Goal: Task Accomplishment & Management: Manage account settings

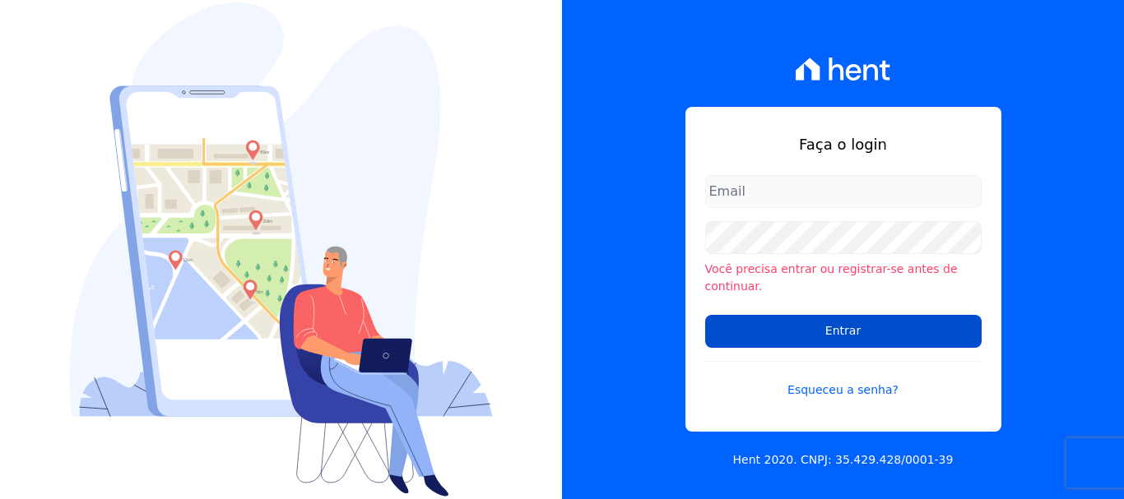
type input "[EMAIL_ADDRESS][DOMAIN_NAME]"
click at [850, 325] on input "Entrar" at bounding box center [843, 331] width 276 height 33
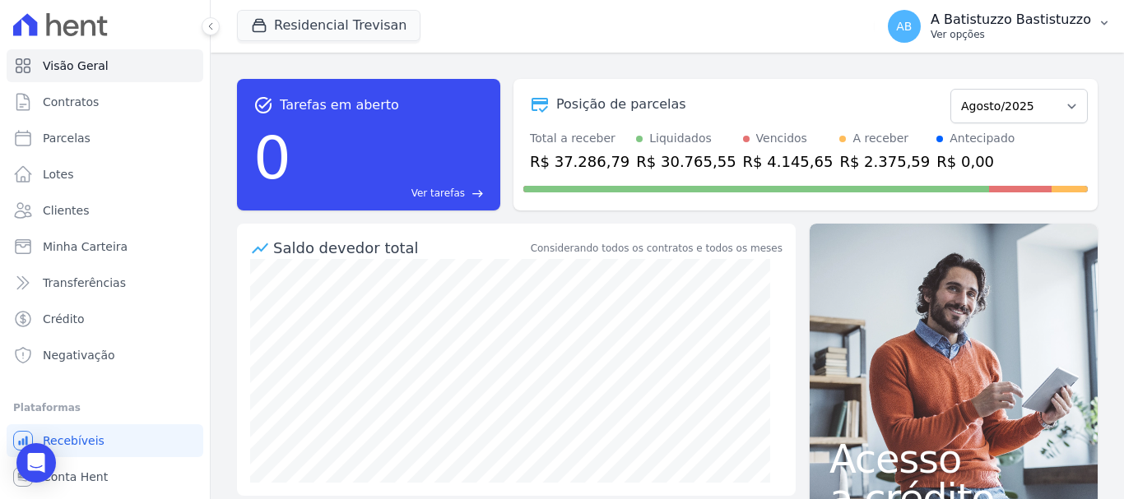
click at [912, 24] on span "AB" at bounding box center [904, 27] width 16 height 12
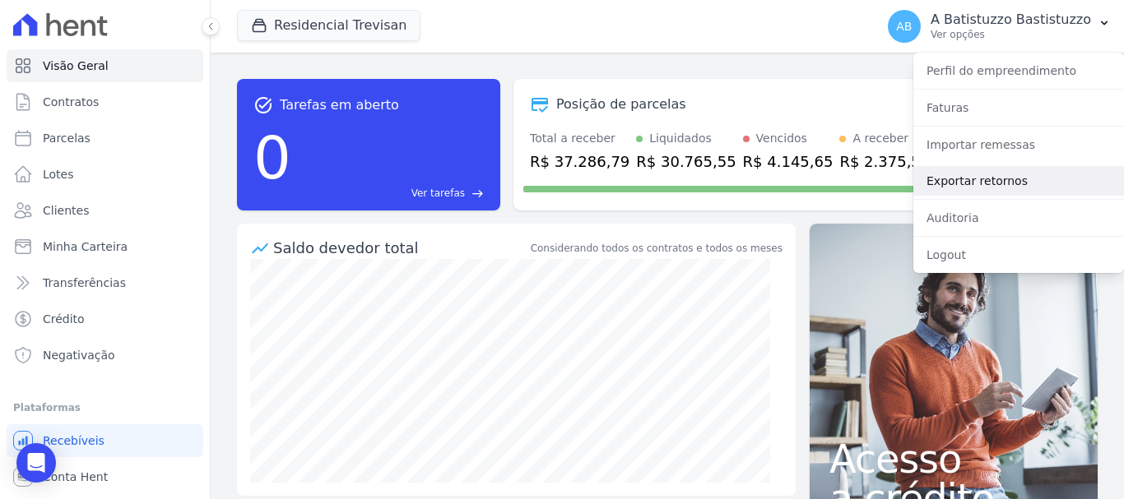
click at [937, 179] on link "Exportar retornos" at bounding box center [1018, 181] width 211 height 30
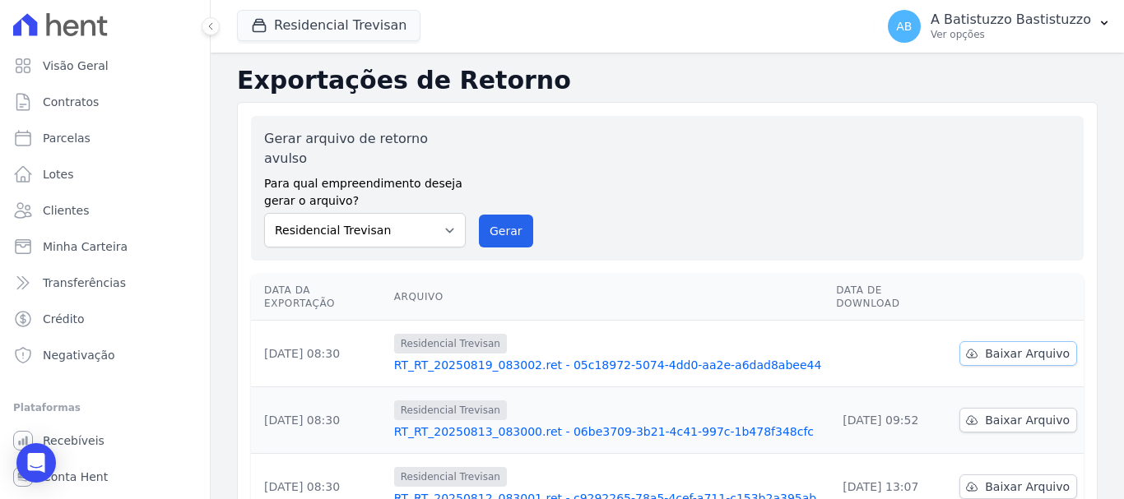
click at [1038, 346] on span "Baixar Arquivo" at bounding box center [1027, 354] width 85 height 16
click at [491, 357] on link "RT_RT_20250819_083002.ret - 05c18972-5074-4dd0-aa2e-a6dad8abee44" at bounding box center [608, 365] width 429 height 16
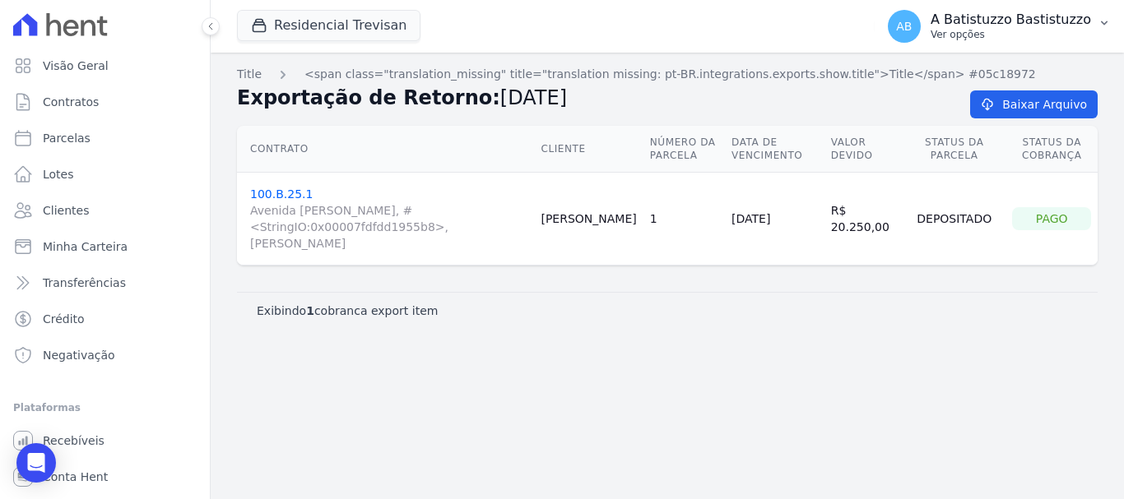
click at [921, 17] on span "AB" at bounding box center [904, 26] width 33 height 33
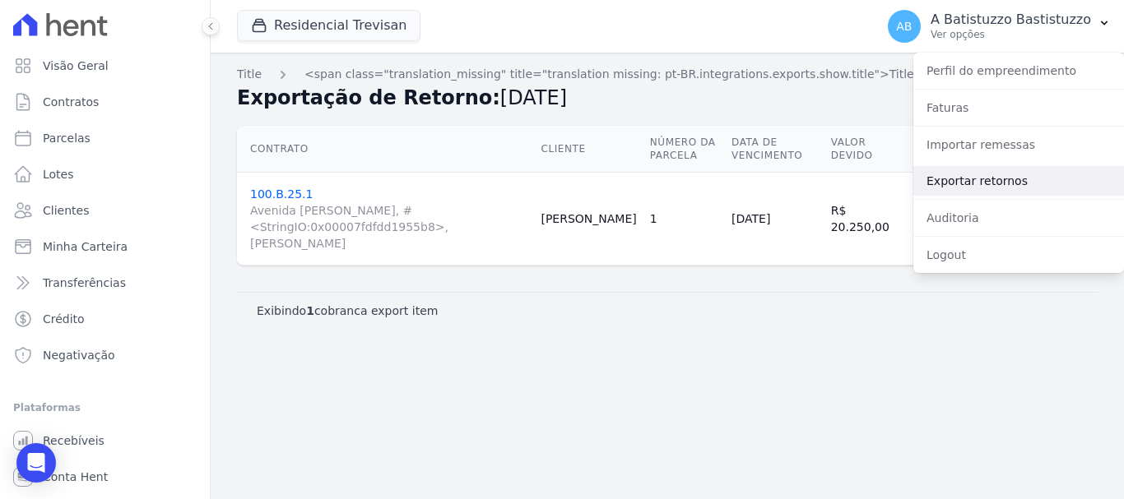
click at [952, 182] on link "Exportar retornos" at bounding box center [1018, 181] width 211 height 30
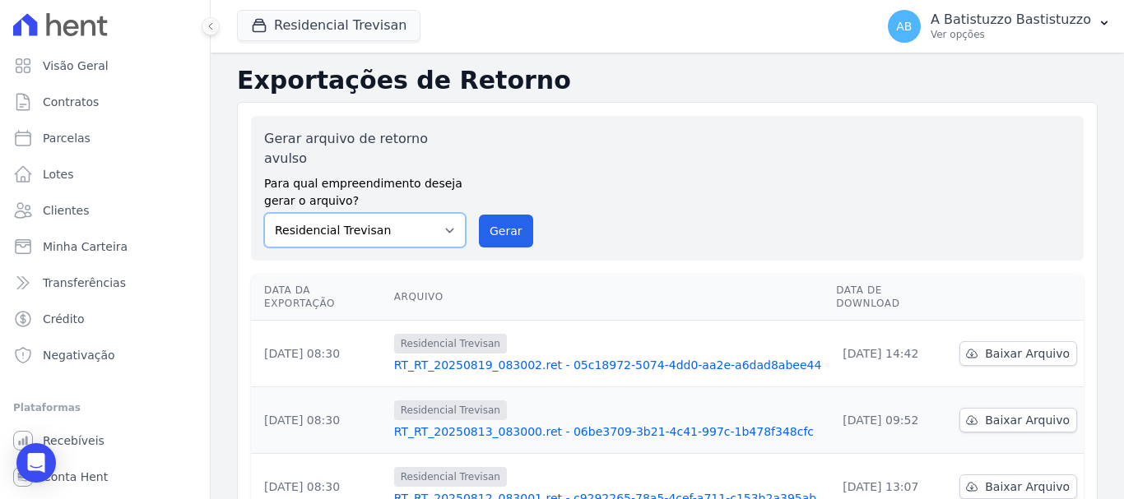
click at [442, 213] on select "Residencial Paineiras Residencial Trevisan" at bounding box center [365, 230] width 202 height 35
select select "1a8db6ba-8fcf-4c66-a6cd-5a1cf2cf1592"
click at [264, 213] on select "Residencial Paineiras Residencial Trevisan" at bounding box center [365, 230] width 202 height 35
click at [338, 30] on button "Residencial Trevisan" at bounding box center [329, 25] width 184 height 31
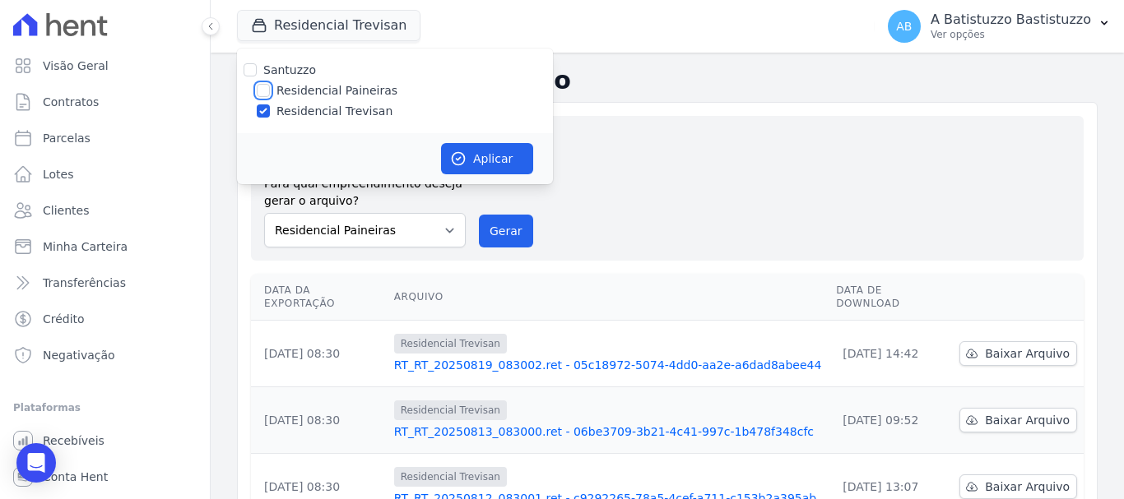
click at [262, 91] on input "Residencial Paineiras" at bounding box center [263, 90] width 13 height 13
checkbox input "true"
click at [260, 114] on input "Residencial Trevisan" at bounding box center [263, 111] width 13 height 13
checkbox input "false"
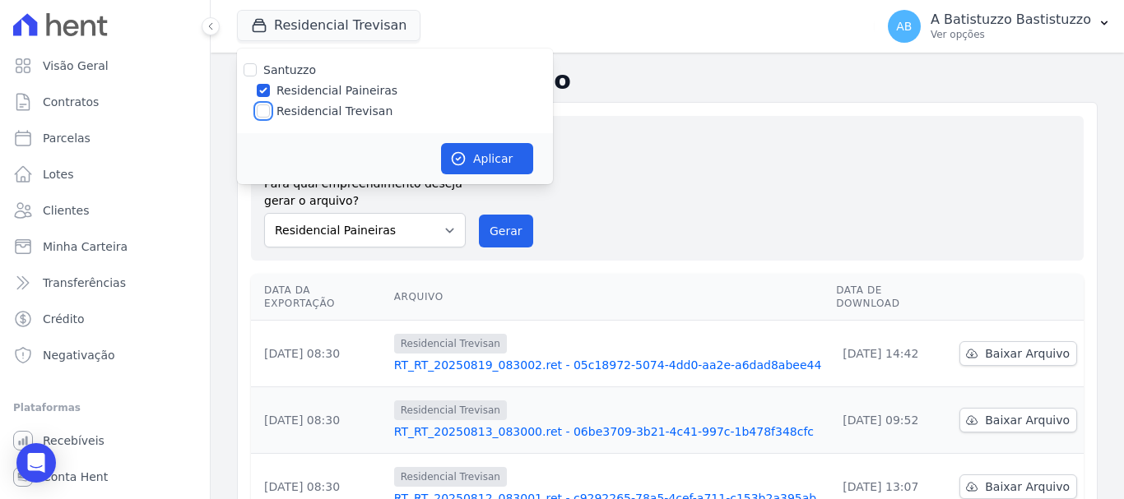
checkbox input "false"
click at [480, 151] on button "Aplicar" at bounding box center [487, 158] width 92 height 31
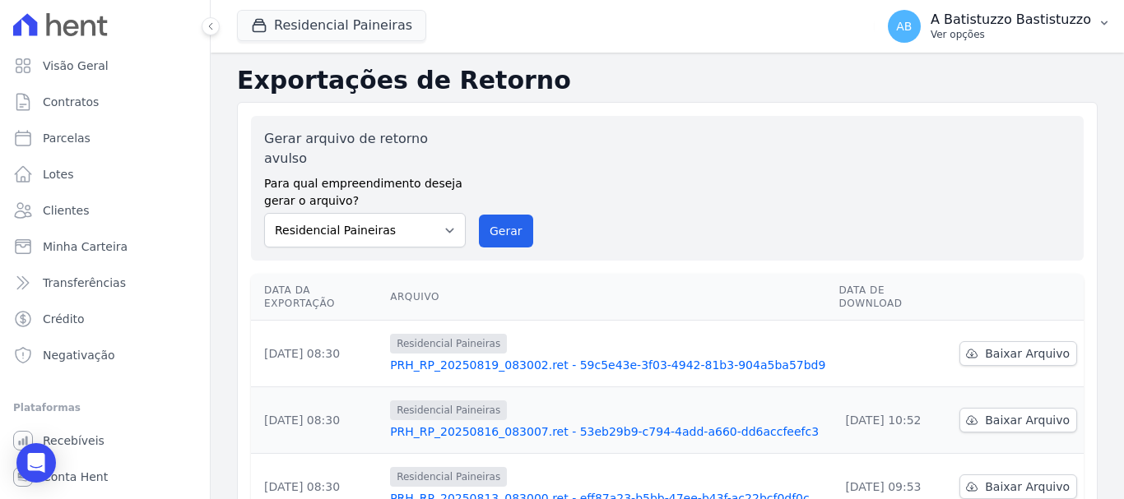
click at [912, 25] on span "AB" at bounding box center [904, 27] width 16 height 12
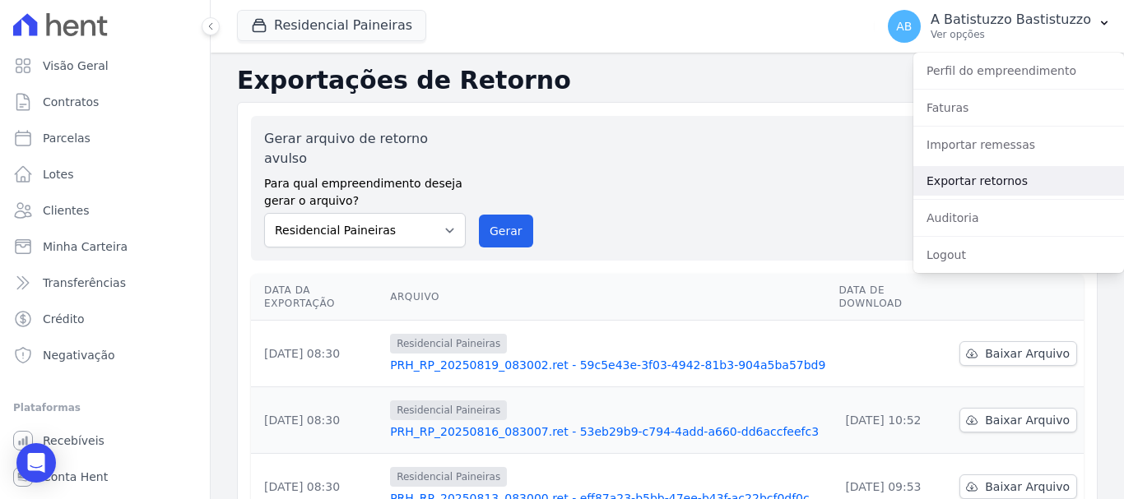
click at [940, 176] on link "Exportar retornos" at bounding box center [1018, 181] width 211 height 30
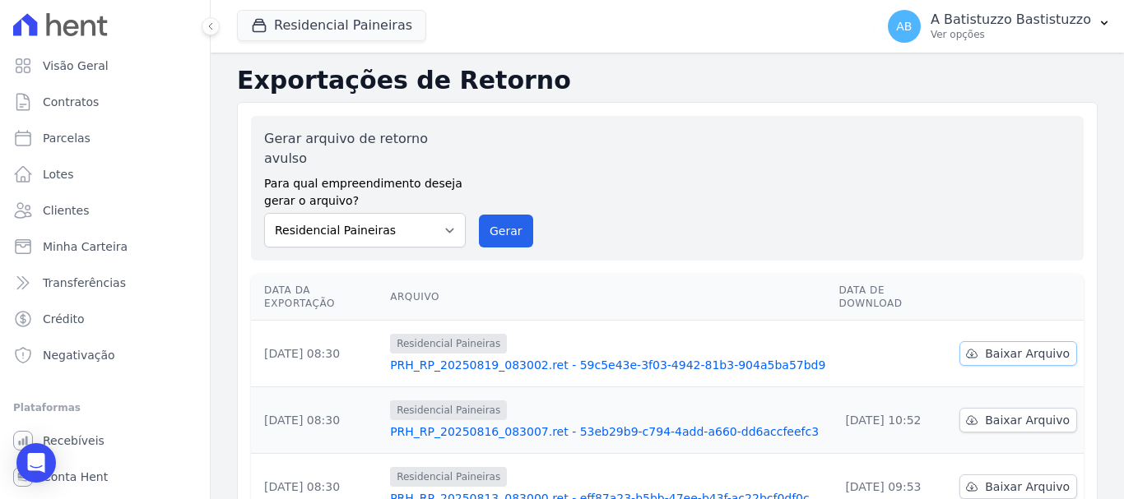
click at [1012, 346] on span "Baixar Arquivo" at bounding box center [1027, 354] width 85 height 16
click at [540, 357] on link "PRH_RP_20250819_083002.ret - 59c5e43e-3f03-4942-81b3-904a5ba57bd9" at bounding box center [607, 365] width 435 height 16
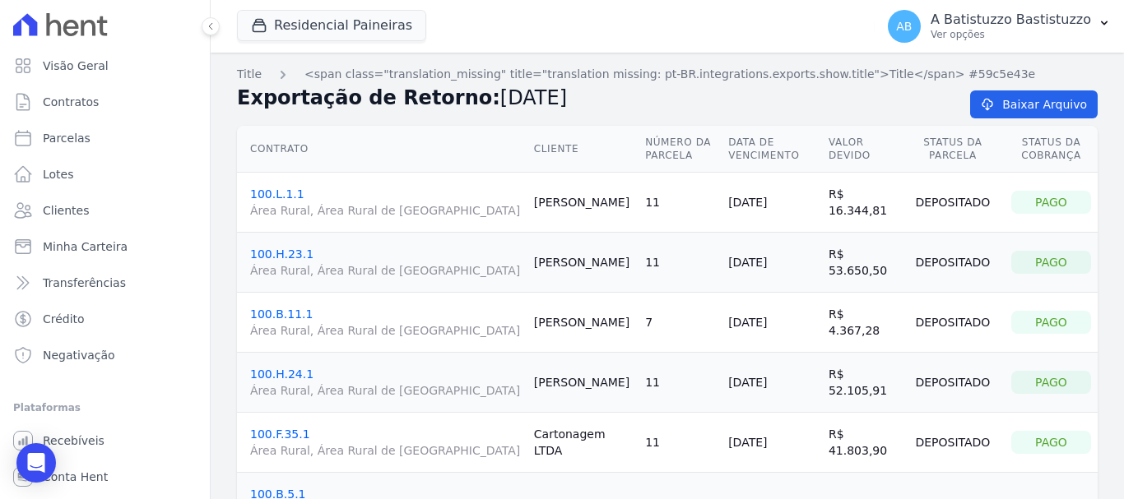
scroll to position [82, 0]
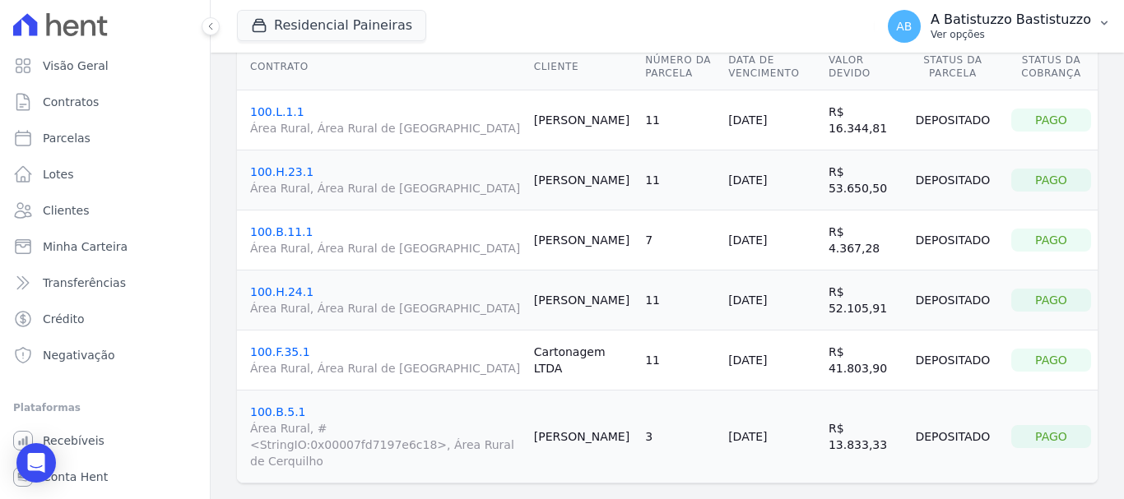
click at [915, 15] on span "AB" at bounding box center [904, 26] width 33 height 33
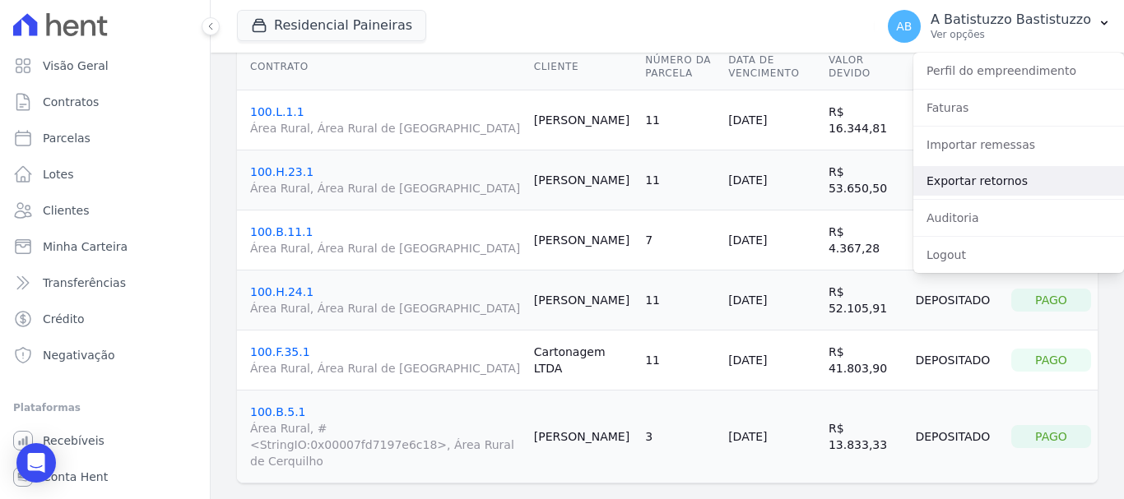
click at [937, 177] on link "Exportar retornos" at bounding box center [1018, 181] width 211 height 30
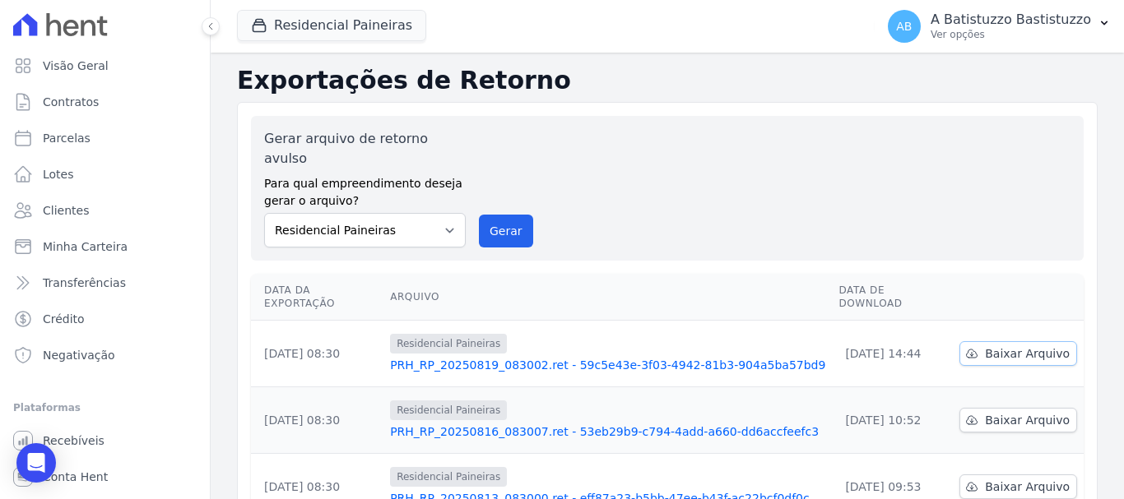
click at [1032, 346] on span "Baixar Arquivo" at bounding box center [1027, 354] width 85 height 16
click at [541, 357] on link "PRH_RP_20250819_083002.ret - 59c5e43e-3f03-4942-81b3-904a5ba57bd9" at bounding box center [607, 365] width 435 height 16
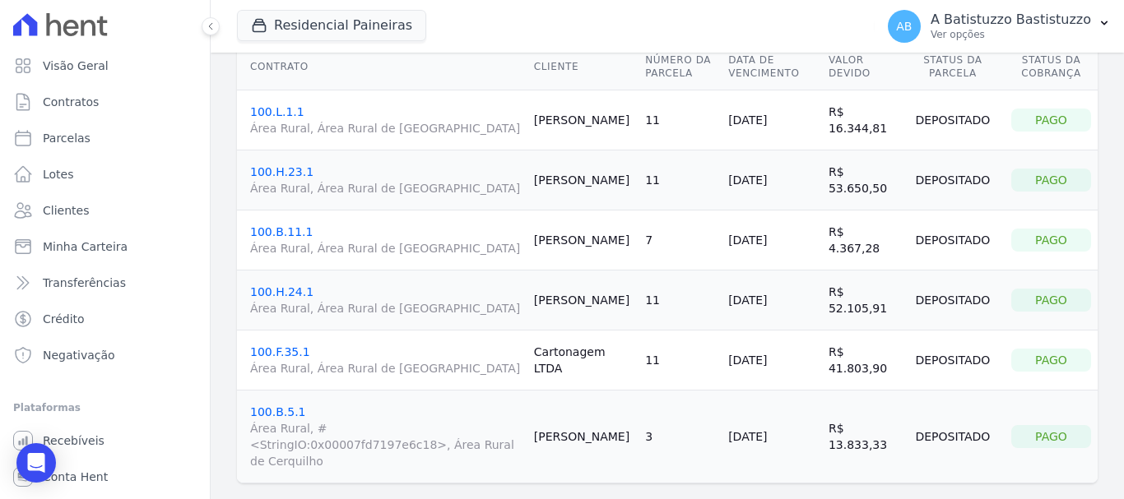
scroll to position [127, 0]
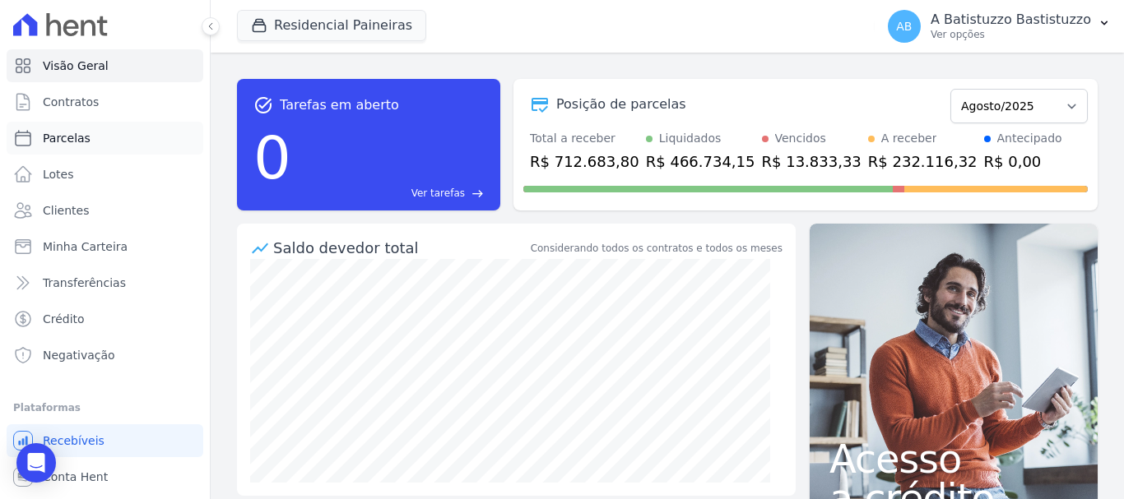
click at [108, 137] on link "Parcelas" at bounding box center [105, 138] width 197 height 33
select select
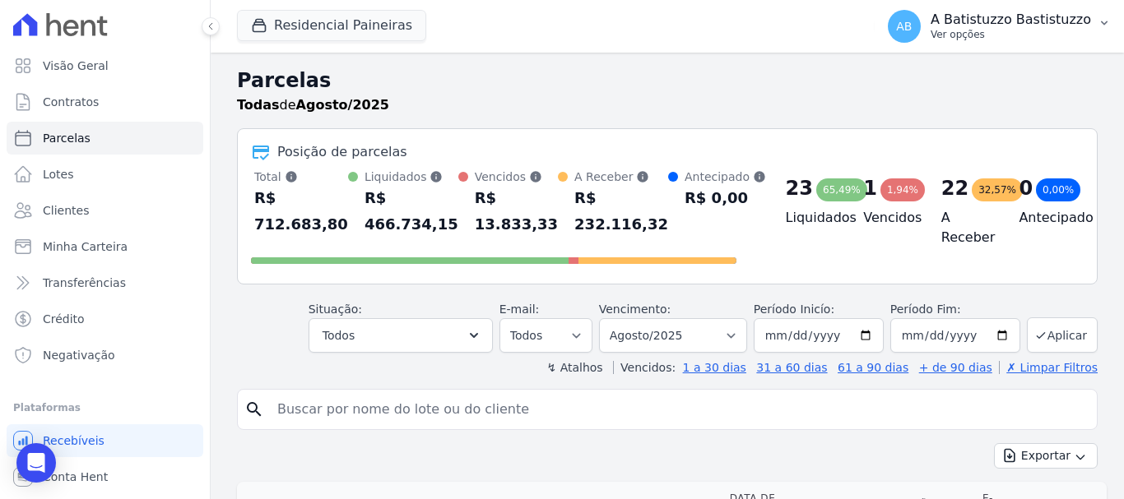
click at [912, 29] on span "AB" at bounding box center [904, 27] width 16 height 12
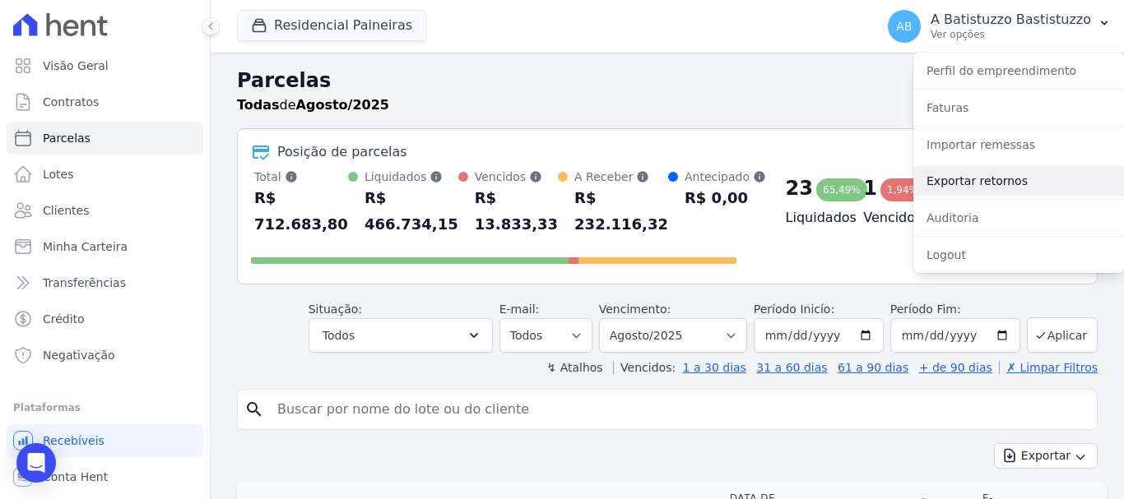
click at [937, 178] on link "Exportar retornos" at bounding box center [1018, 181] width 211 height 30
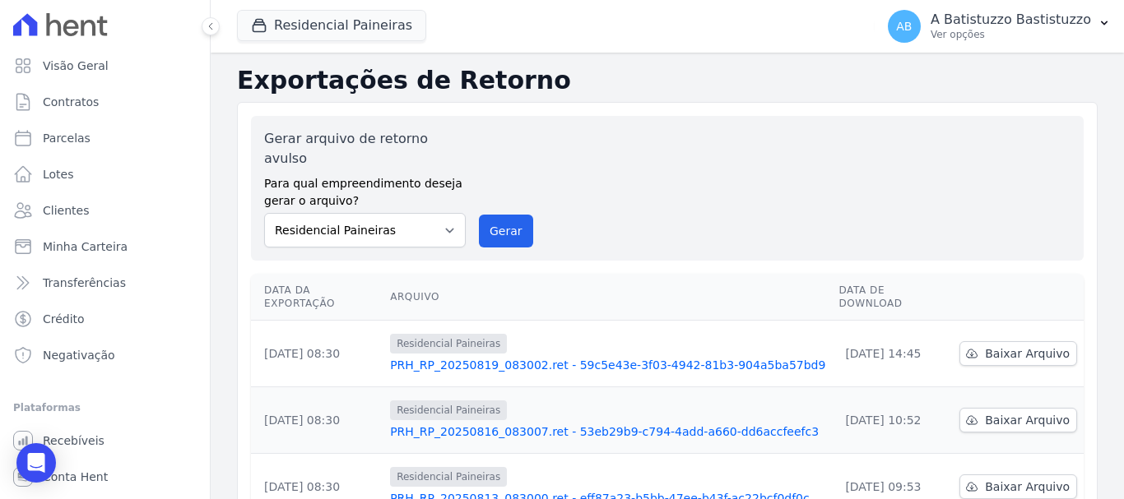
scroll to position [165, 0]
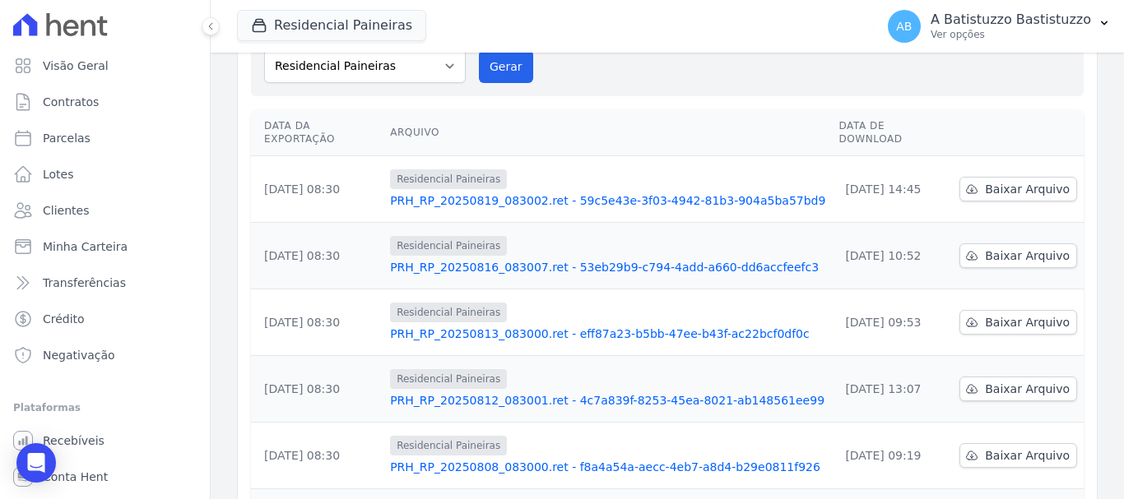
click at [644, 193] on link "PRH_RP_20250819_083002.ret - 59c5e43e-3f03-4942-81b3-904a5ba57bd9" at bounding box center [607, 201] width 435 height 16
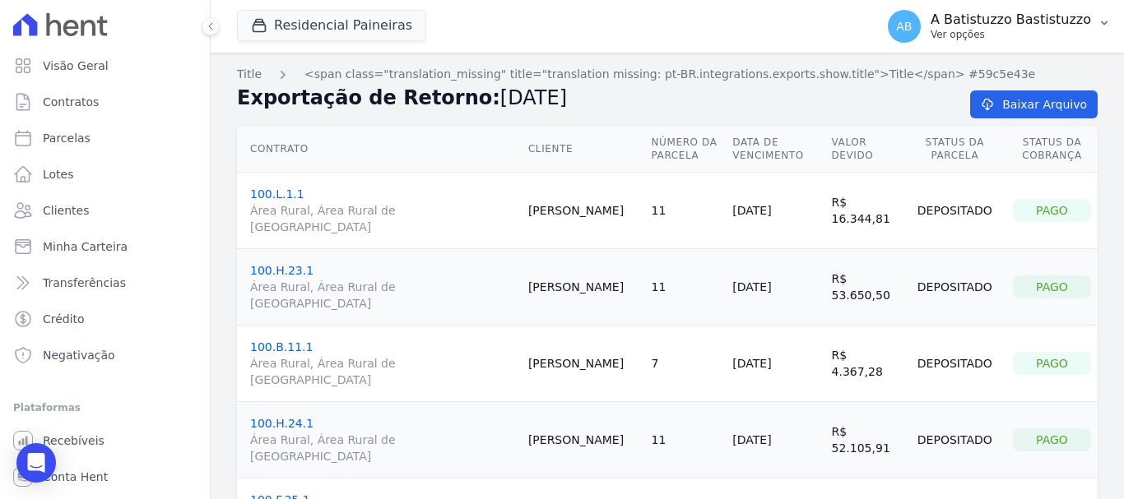
click at [912, 24] on span "AB" at bounding box center [904, 27] width 16 height 12
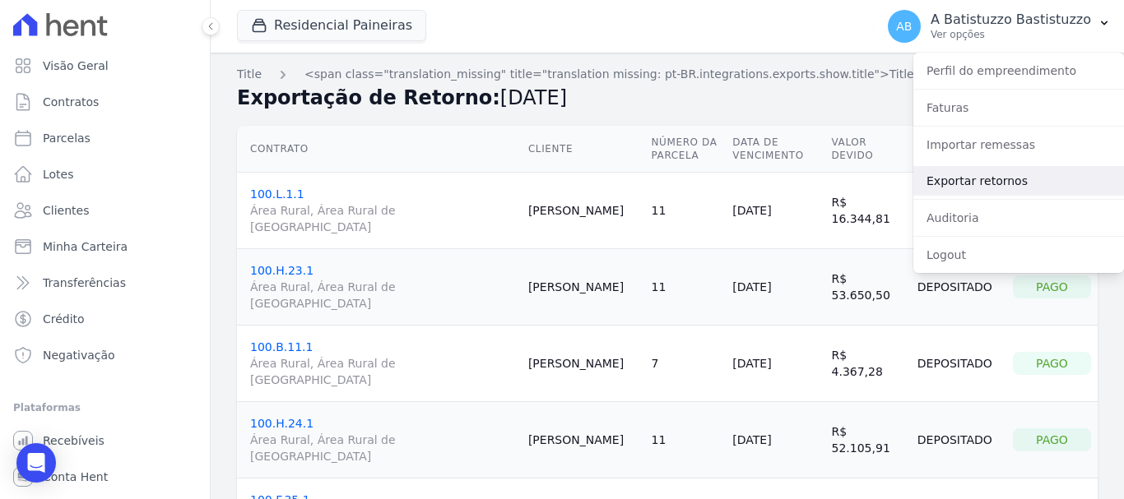
click at [929, 182] on link "Exportar retornos" at bounding box center [1018, 181] width 211 height 30
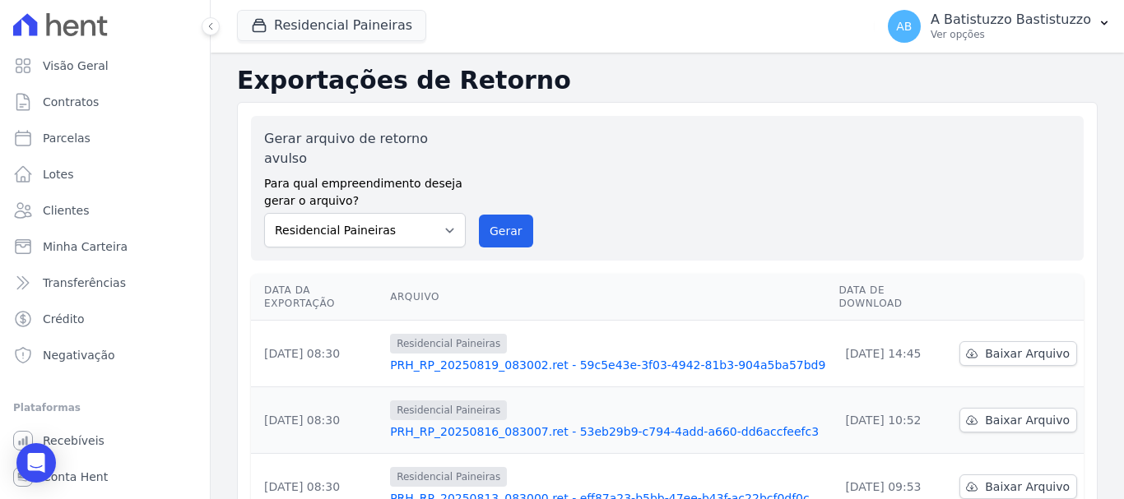
click at [616, 424] on link "PRH_RP_20250816_083007.ret - 53eb29b9-c794-4add-a660-dd6accfeefc3" at bounding box center [607, 432] width 435 height 16
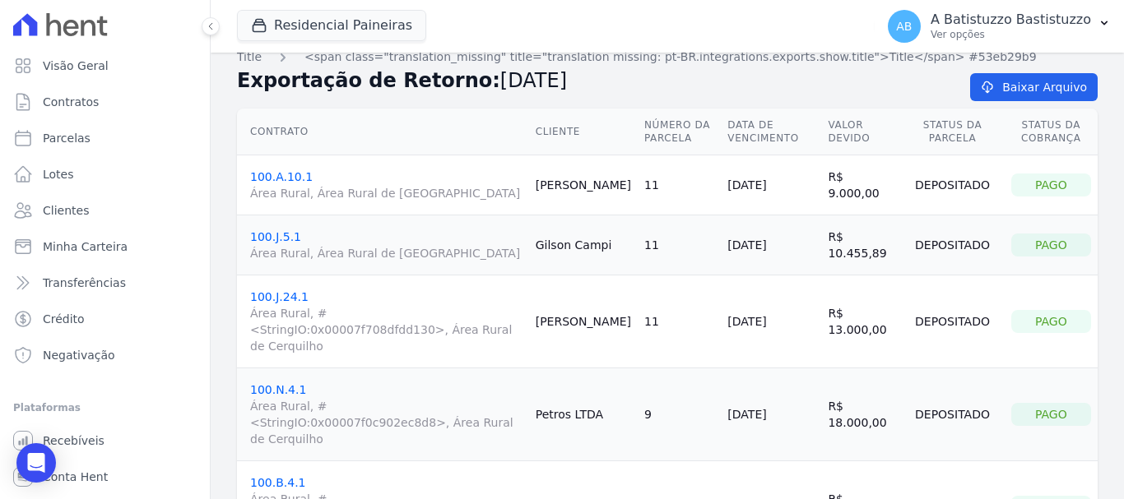
scroll to position [100, 0]
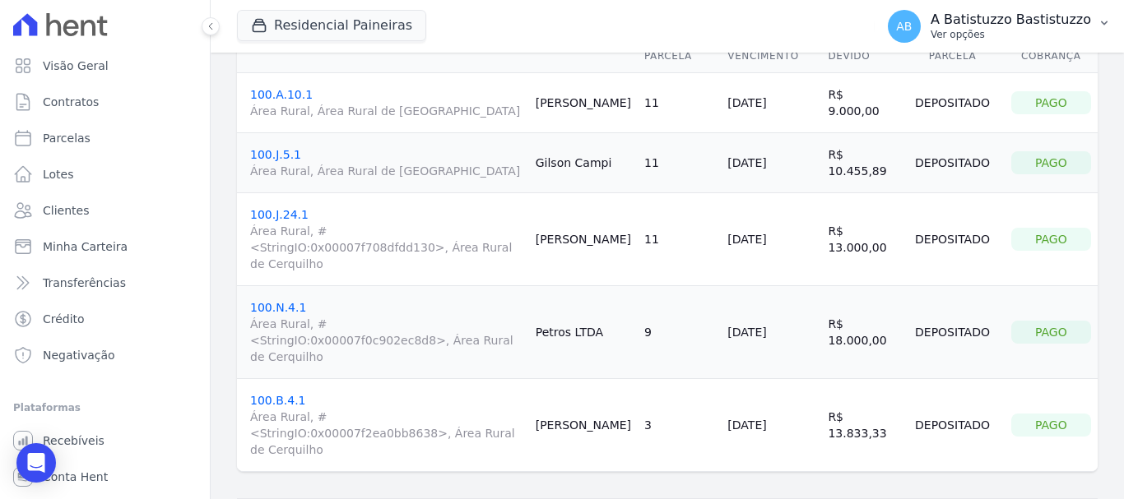
click at [912, 26] on span "AB" at bounding box center [904, 27] width 16 height 12
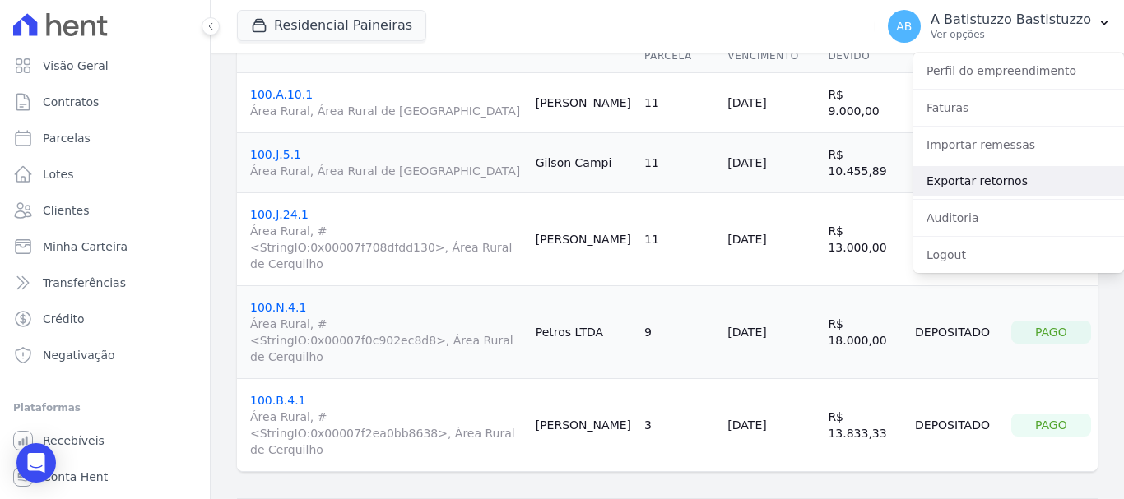
click at [942, 184] on link "Exportar retornos" at bounding box center [1018, 181] width 211 height 30
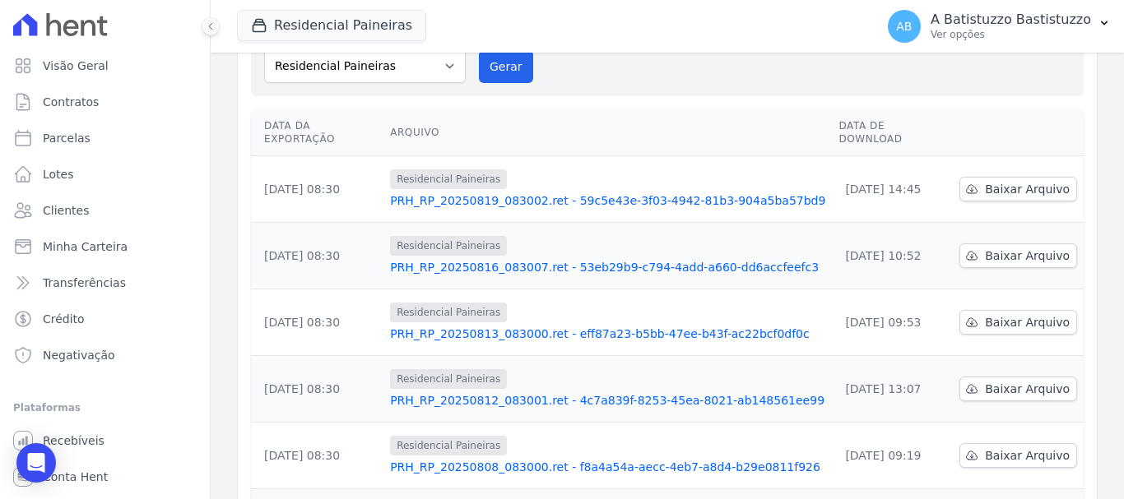
scroll to position [329, 0]
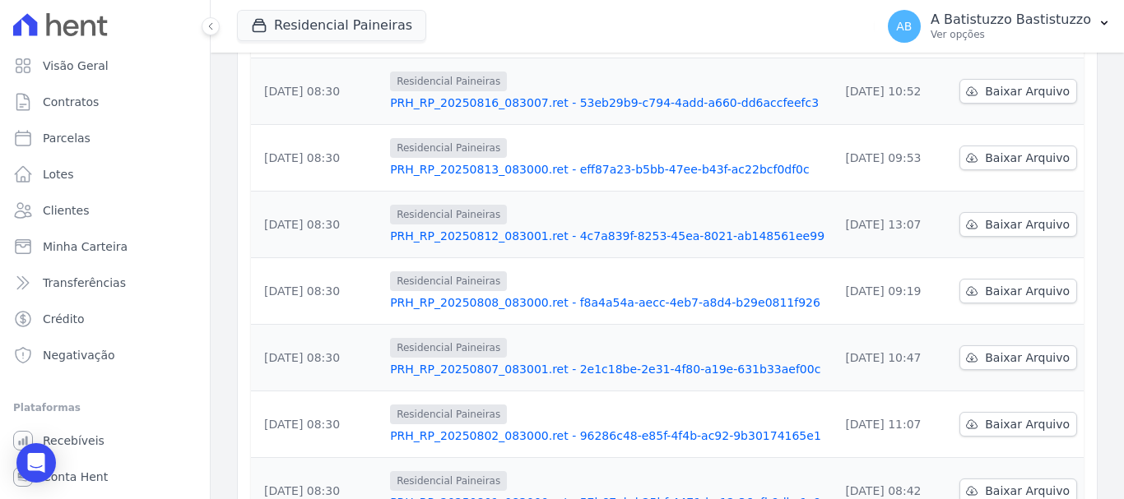
click at [668, 216] on td "Residencial Paineiras PRH_RP_20250812_083001.ret - 4c7a839f-8253-45ea-8021-ab14…" at bounding box center [607, 225] width 448 height 67
click at [663, 228] on link "PRH_RP_20250812_083001.ret - 4c7a839f-8253-45ea-8021-ab148561ee99" at bounding box center [607, 236] width 435 height 16
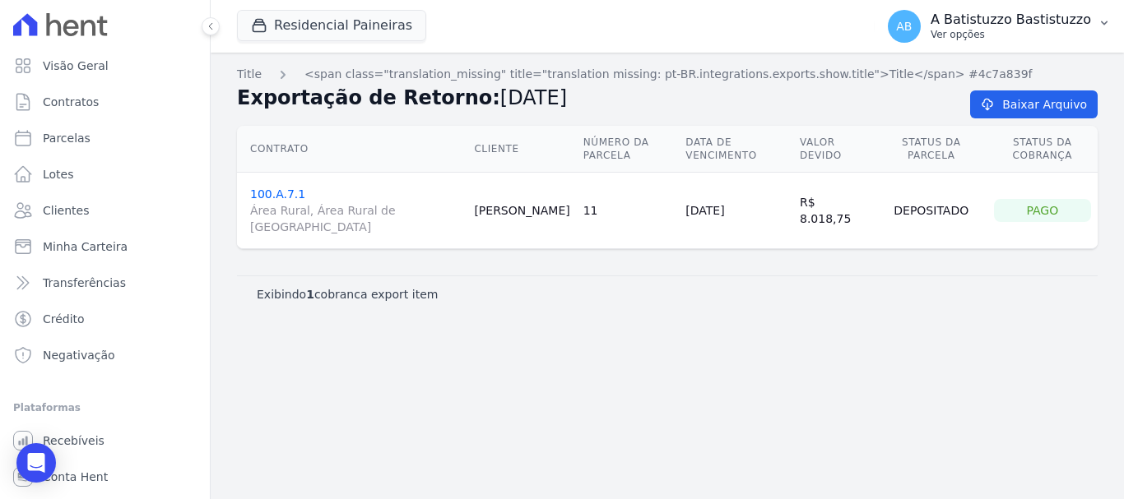
click at [912, 21] on span "AB" at bounding box center [904, 27] width 16 height 12
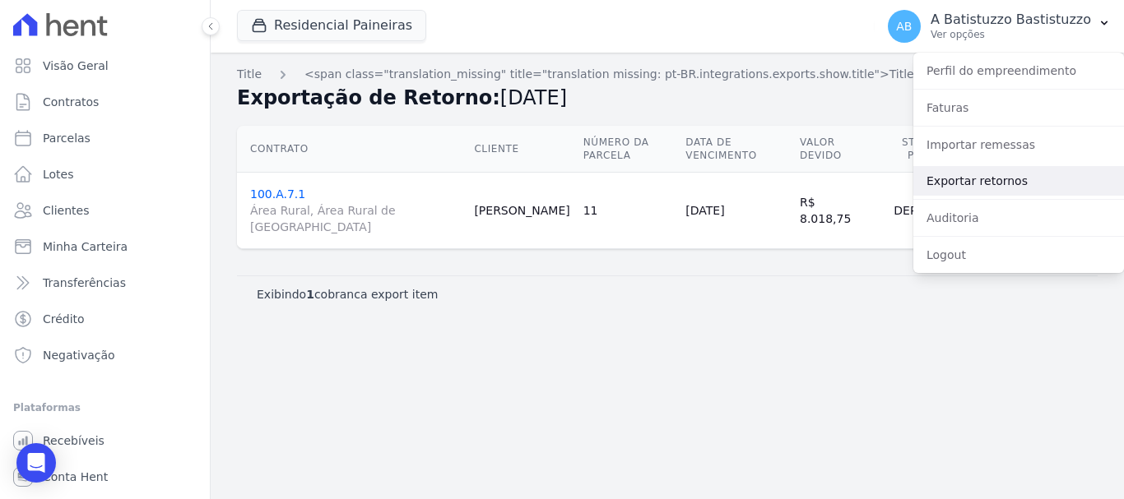
click at [936, 175] on link "Exportar retornos" at bounding box center [1018, 181] width 211 height 30
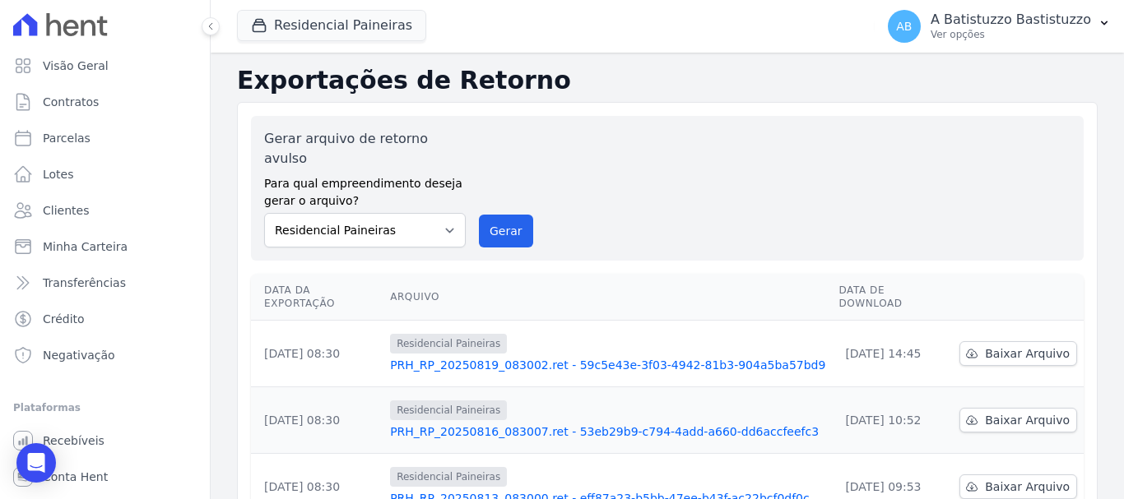
scroll to position [247, 0]
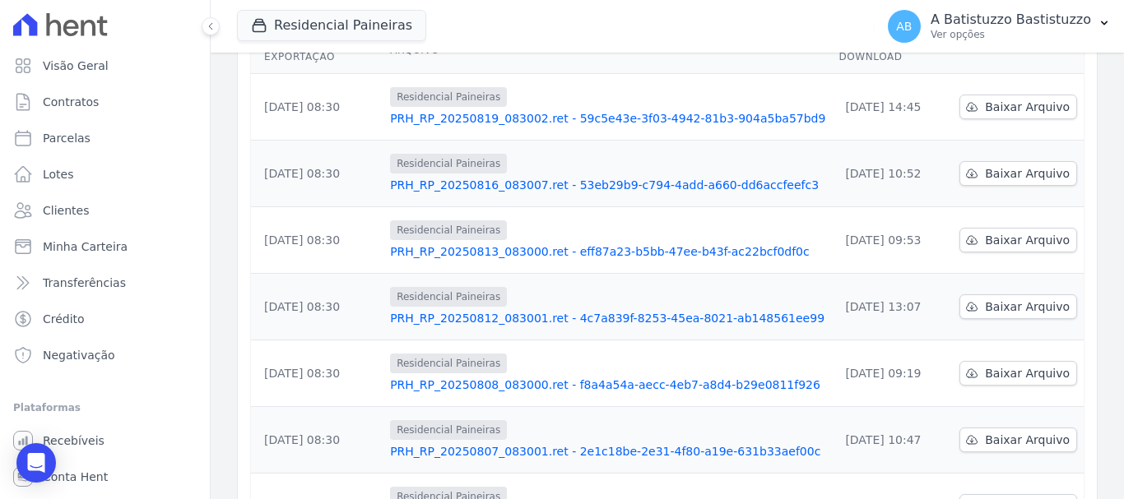
click at [525, 310] on link "PRH_RP_20250812_083001.ret - 4c7a839f-8253-45ea-8021-ab148561ee99" at bounding box center [607, 318] width 435 height 16
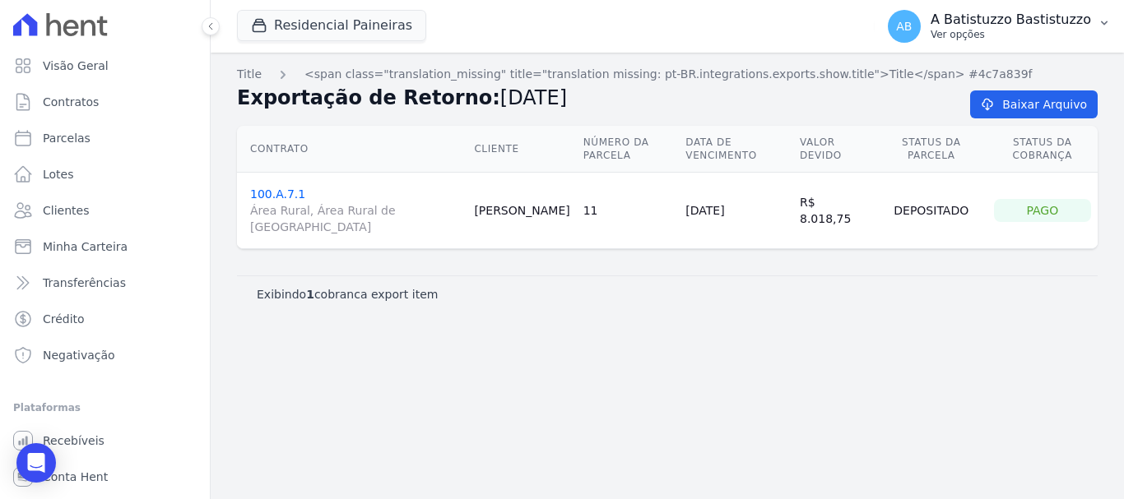
click at [912, 26] on span "AB" at bounding box center [904, 27] width 16 height 12
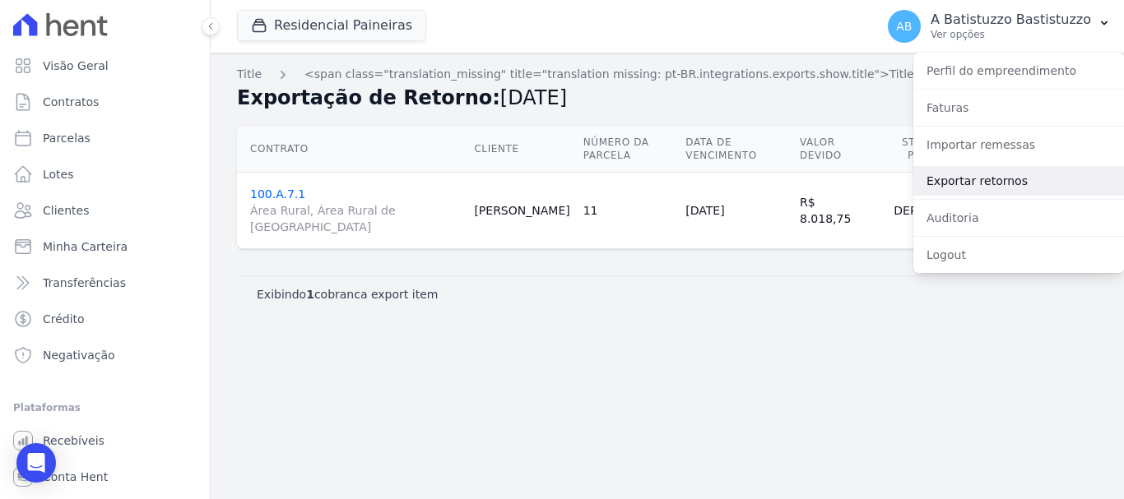
click at [932, 179] on link "Exportar retornos" at bounding box center [1018, 181] width 211 height 30
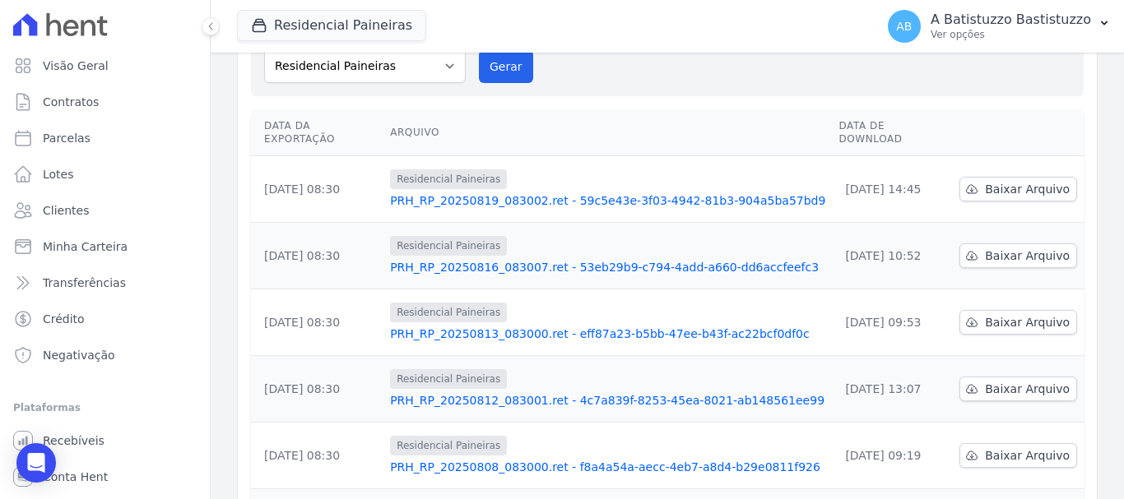
scroll to position [247, 0]
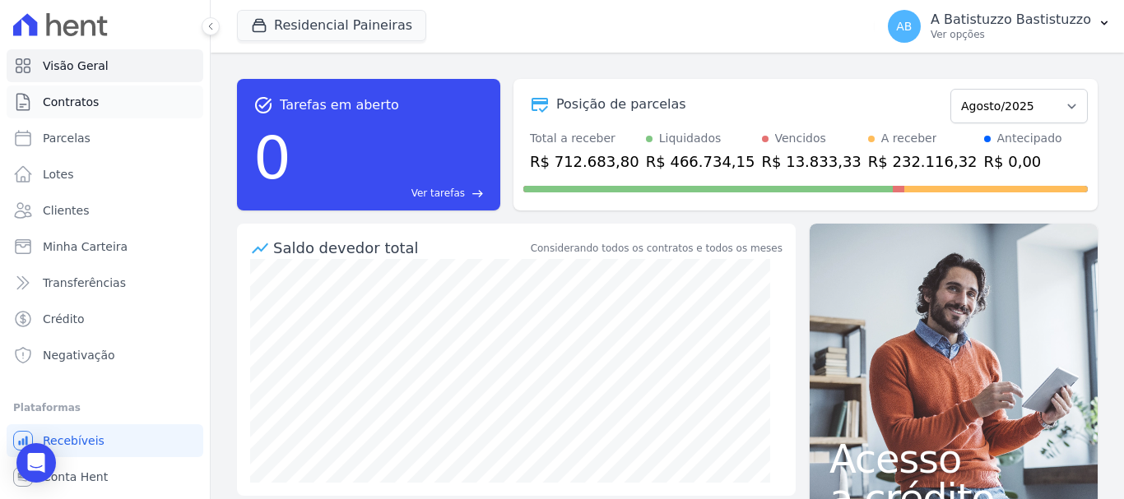
click at [83, 93] on link "Contratos" at bounding box center [105, 102] width 197 height 33
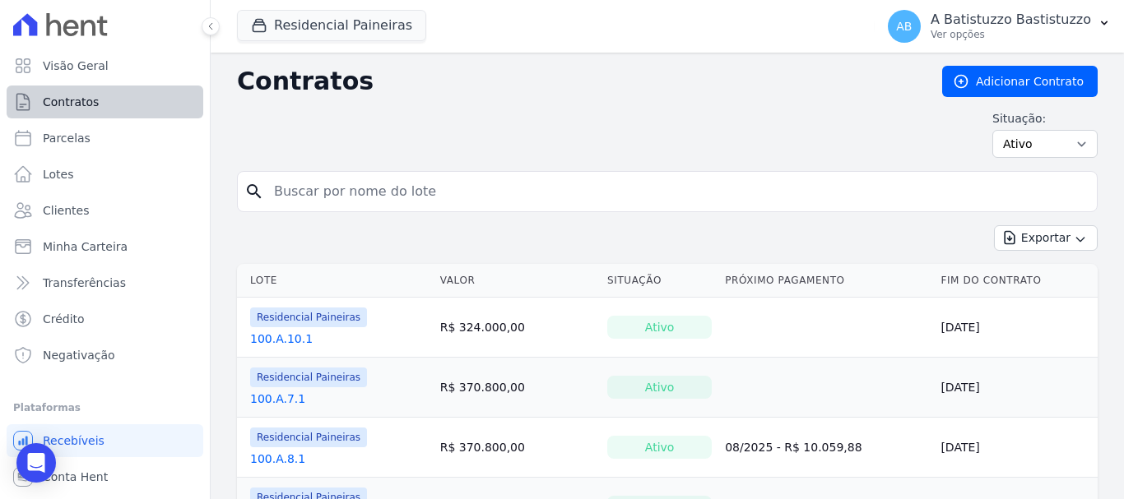
click at [85, 99] on span "Contratos" at bounding box center [71, 102] width 56 height 16
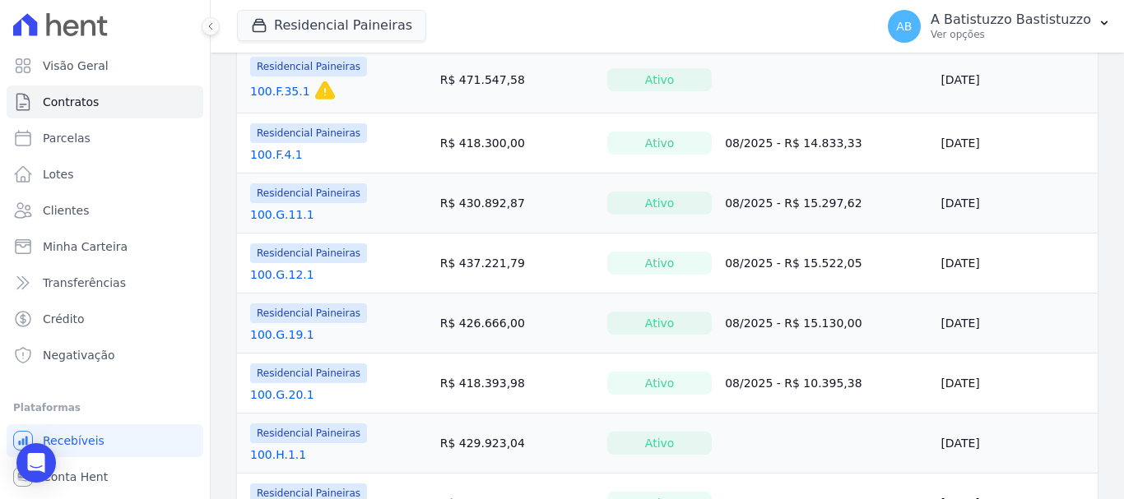
scroll to position [1070, 0]
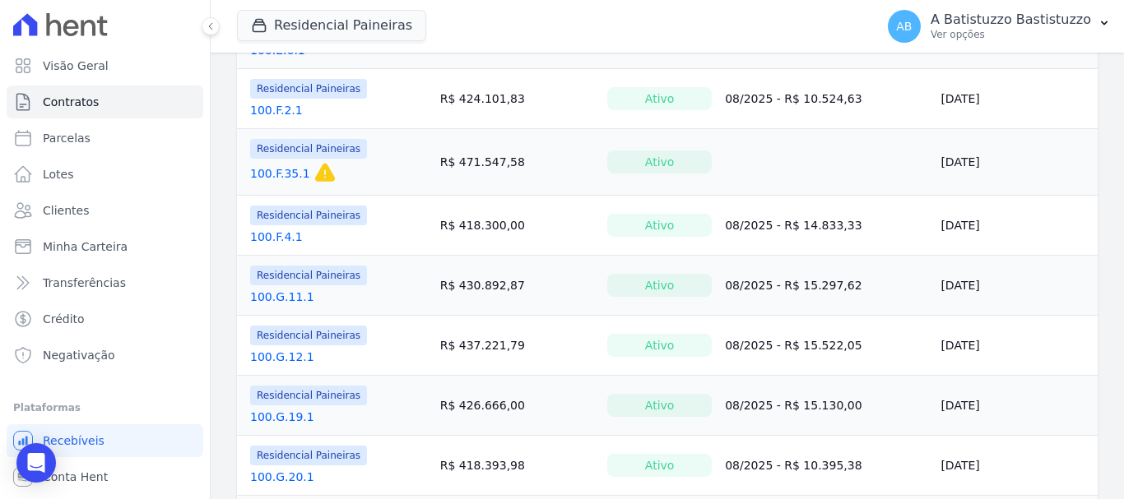
click at [289, 170] on link "100.F.35.1" at bounding box center [280, 173] width 60 height 16
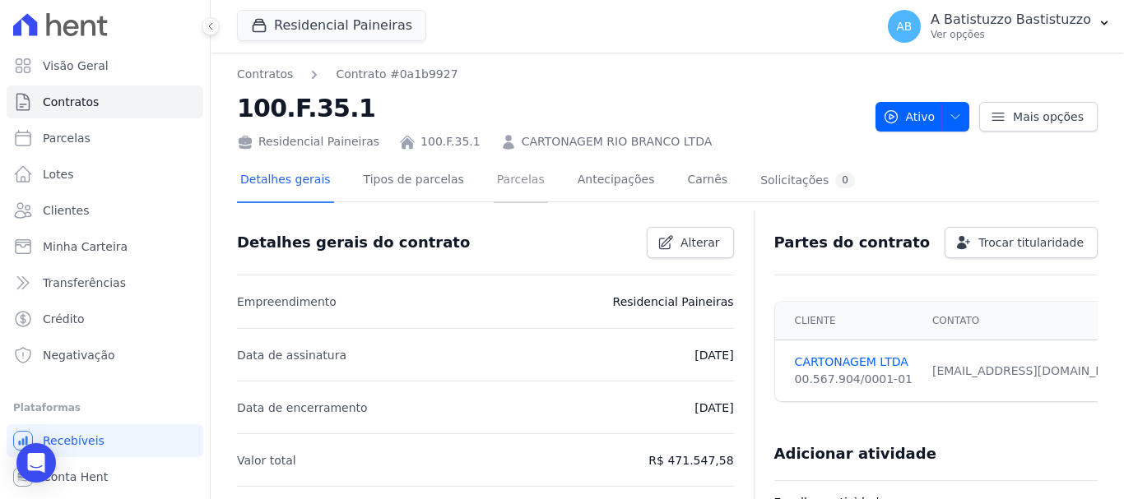
click at [494, 179] on link "Parcelas" at bounding box center [521, 182] width 54 height 44
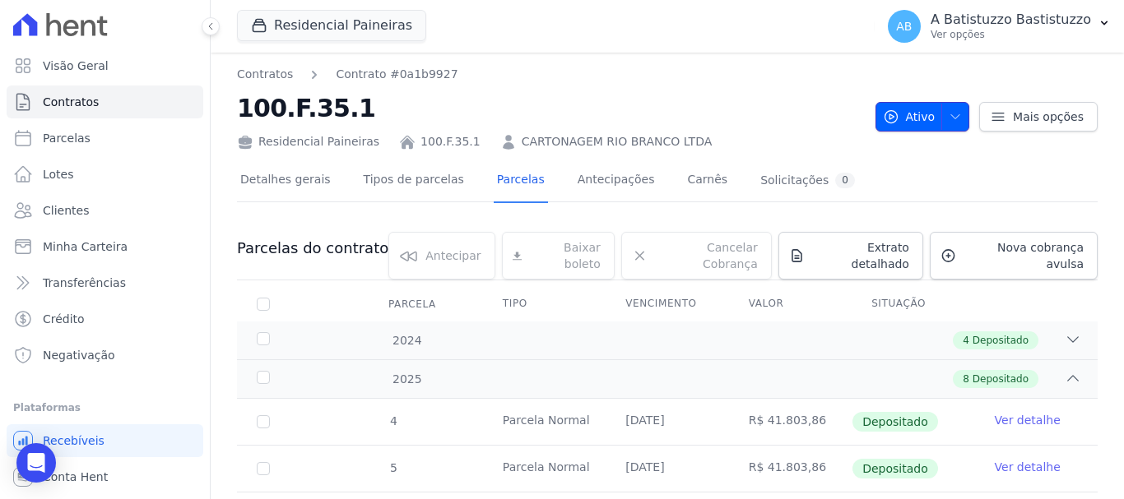
click at [941, 115] on span "button" at bounding box center [951, 117] width 21 height 26
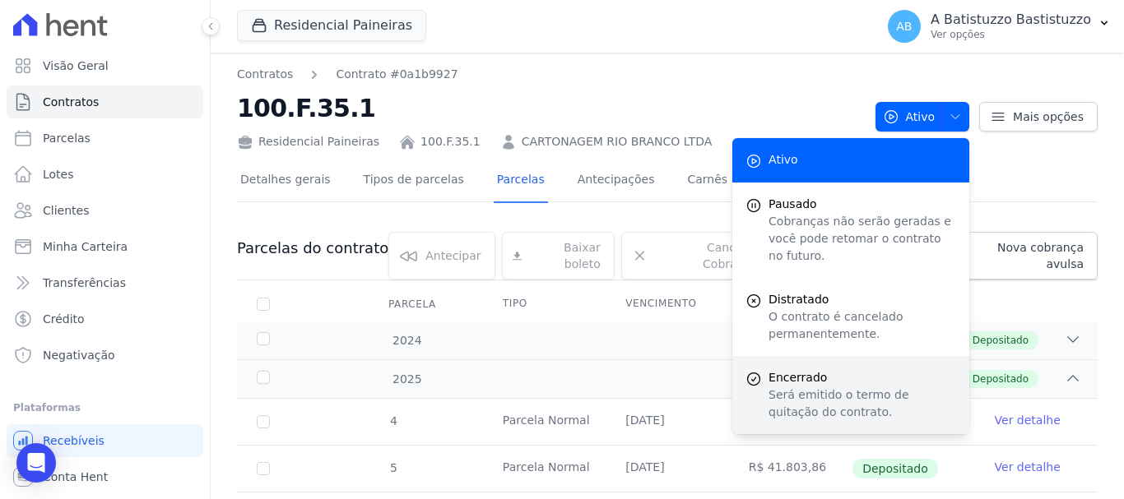
click at [778, 369] on span "Encerrado" at bounding box center [863, 377] width 188 height 17
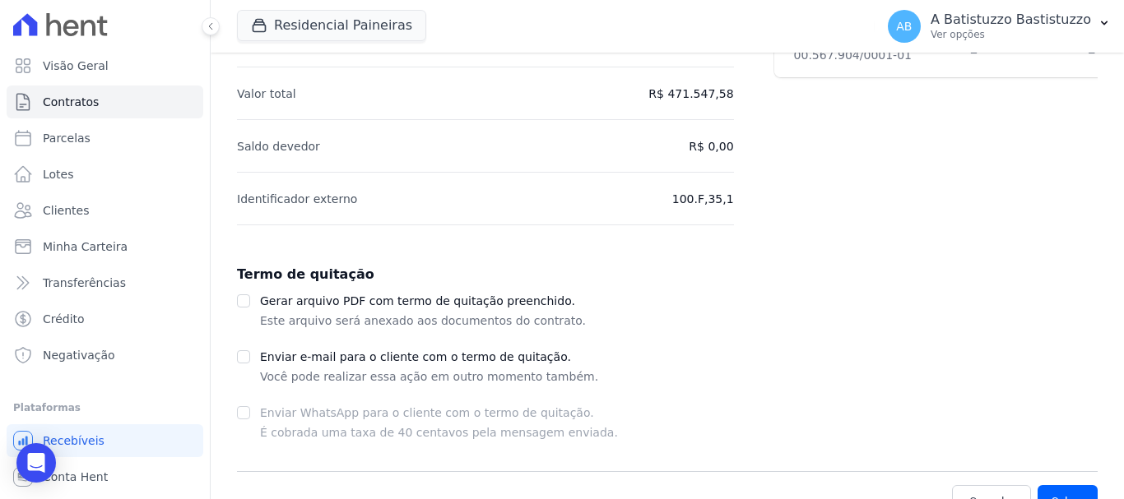
scroll to position [279, 0]
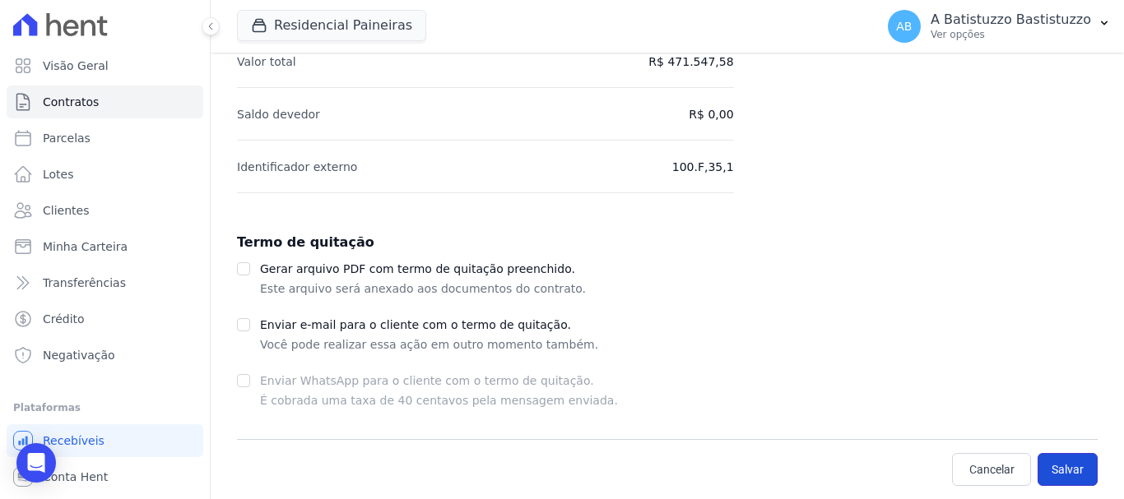
click at [1062, 474] on button "Salvar" at bounding box center [1068, 469] width 60 height 33
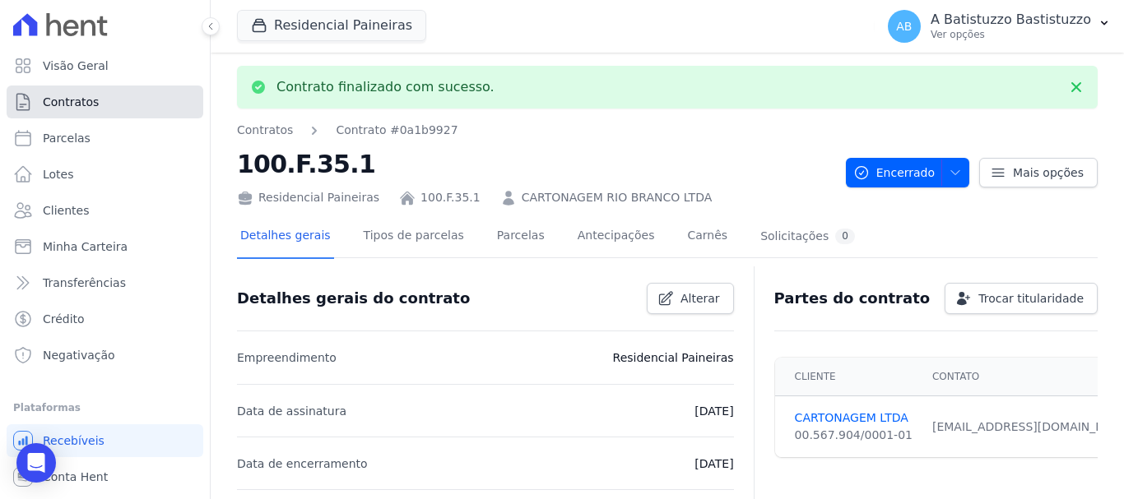
click at [95, 95] on link "Contratos" at bounding box center [105, 102] width 197 height 33
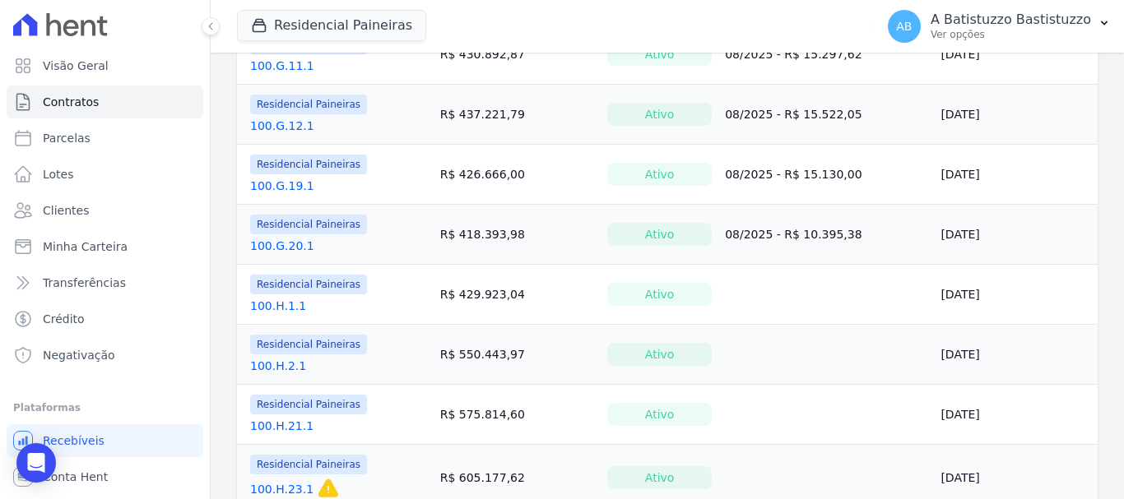
scroll to position [1385, 0]
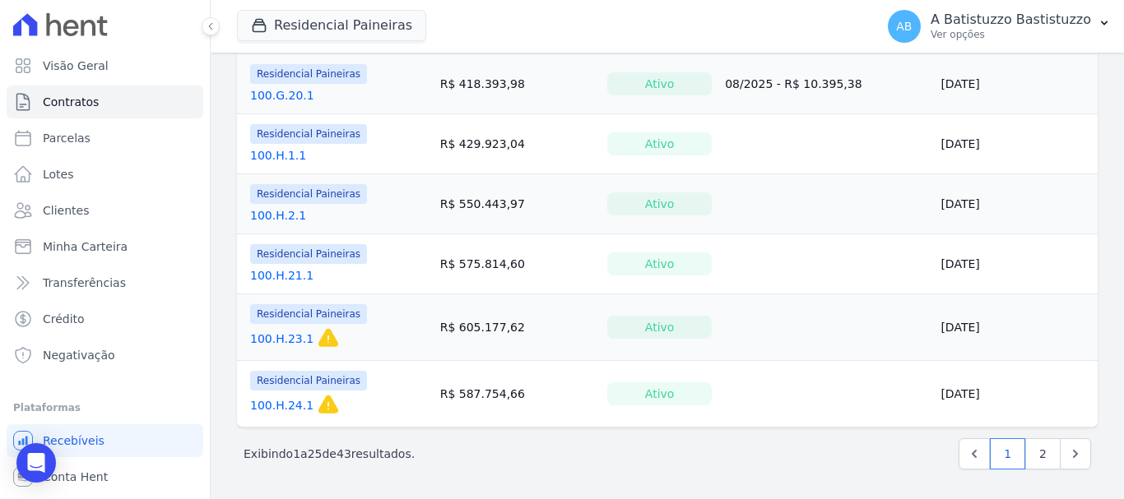
click at [295, 337] on link "100.H.23.1" at bounding box center [281, 339] width 63 height 16
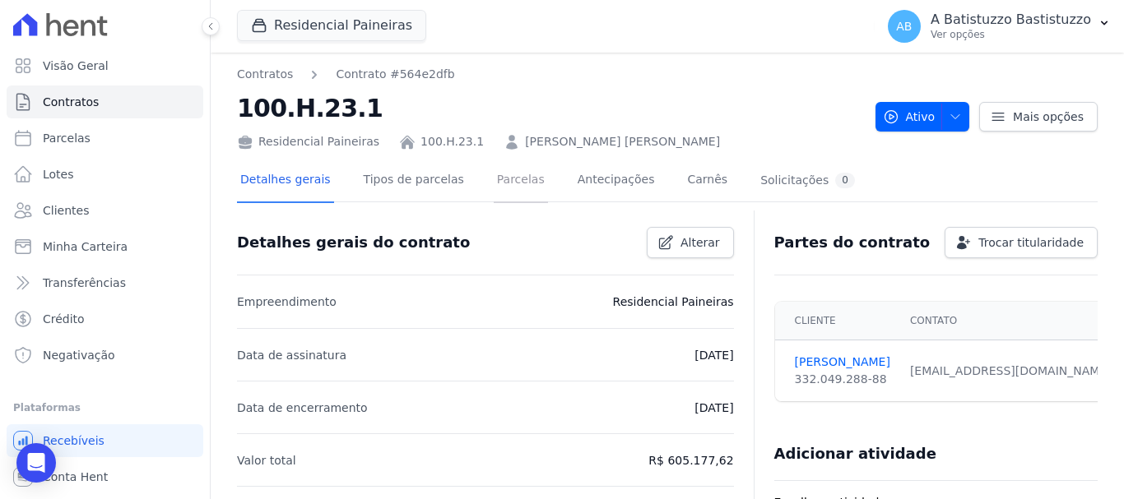
click at [501, 182] on link "Parcelas" at bounding box center [521, 182] width 54 height 44
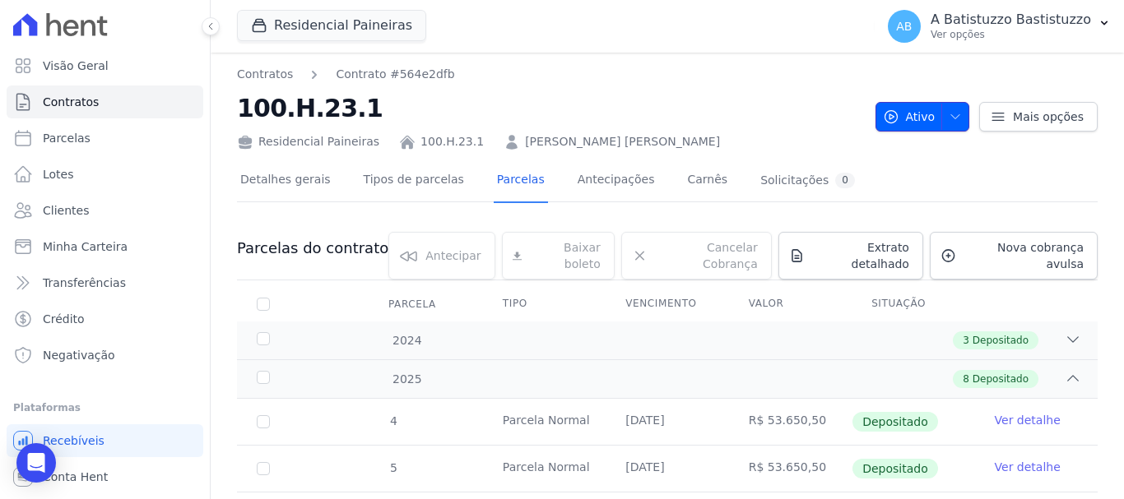
click at [941, 110] on span "button" at bounding box center [951, 117] width 21 height 26
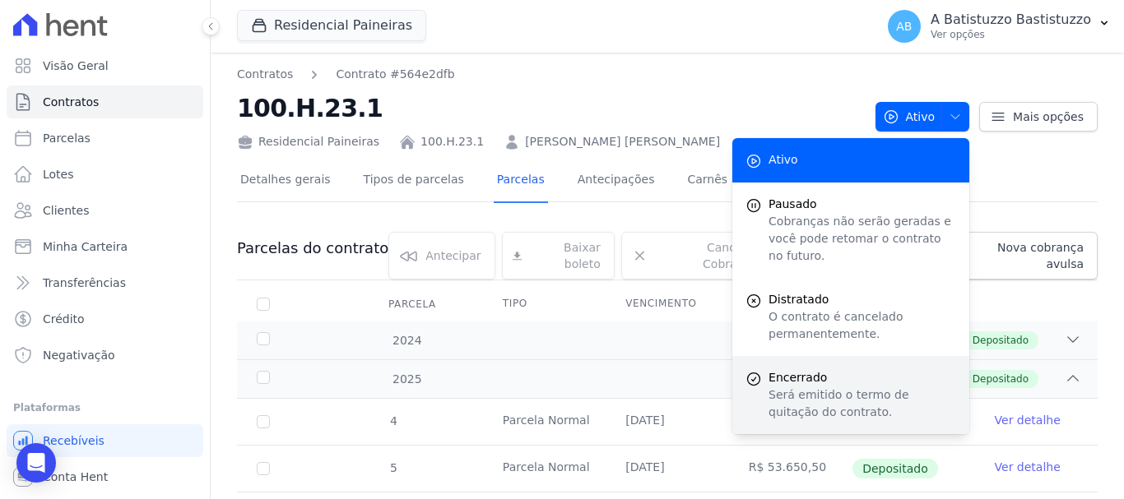
click at [794, 369] on span "Encerrado" at bounding box center [863, 377] width 188 height 17
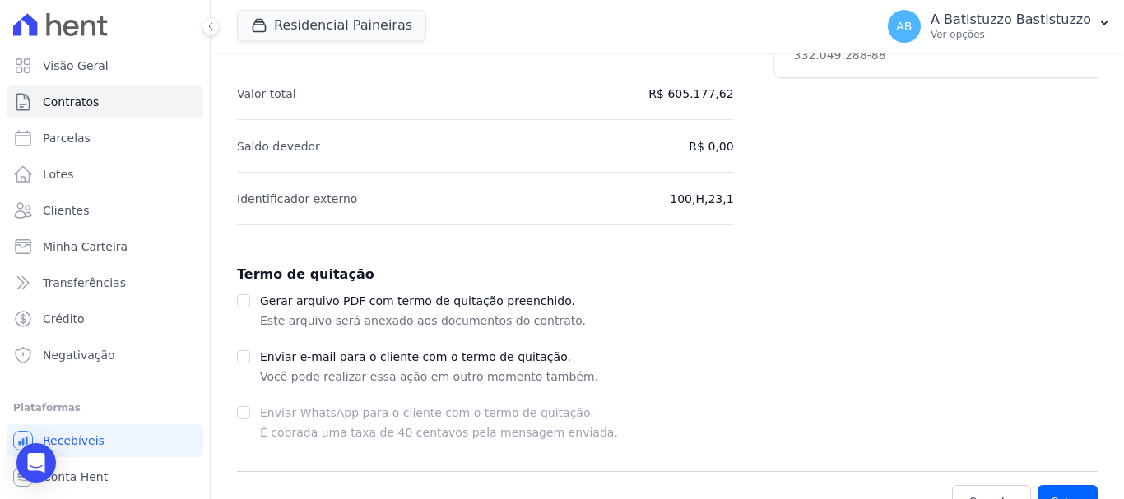
scroll to position [279, 0]
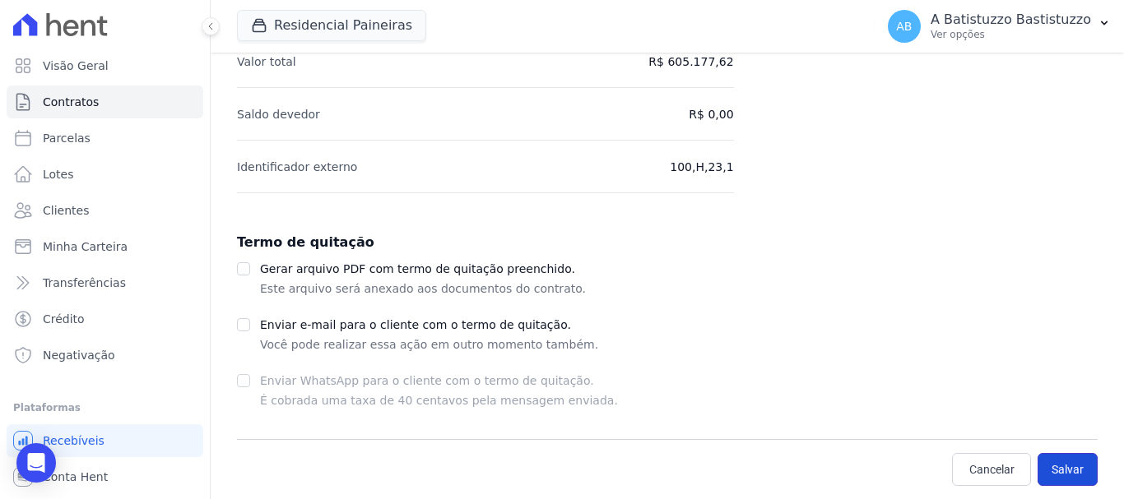
click at [1068, 464] on button "Salvar" at bounding box center [1068, 469] width 60 height 33
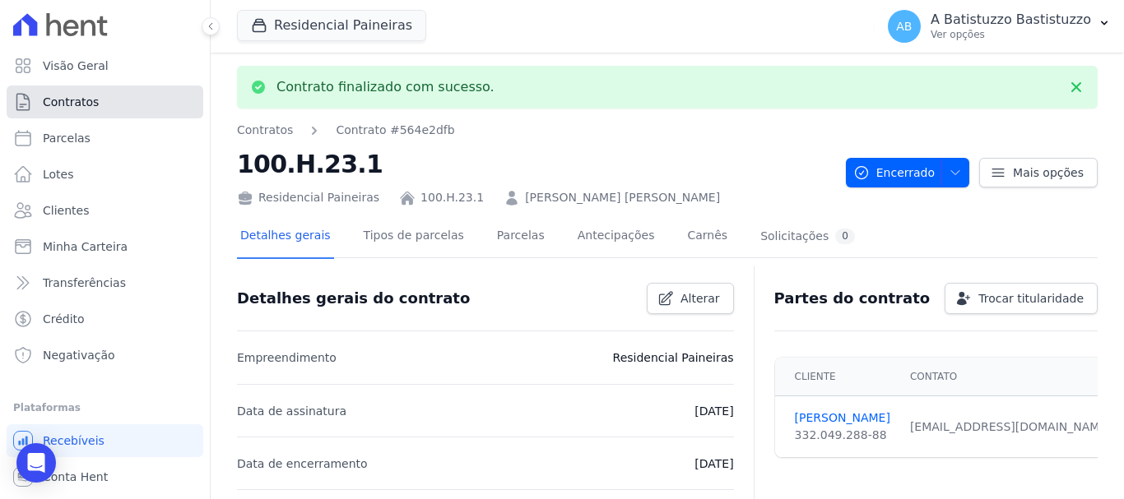
click at [94, 104] on span "Contratos" at bounding box center [71, 102] width 56 height 16
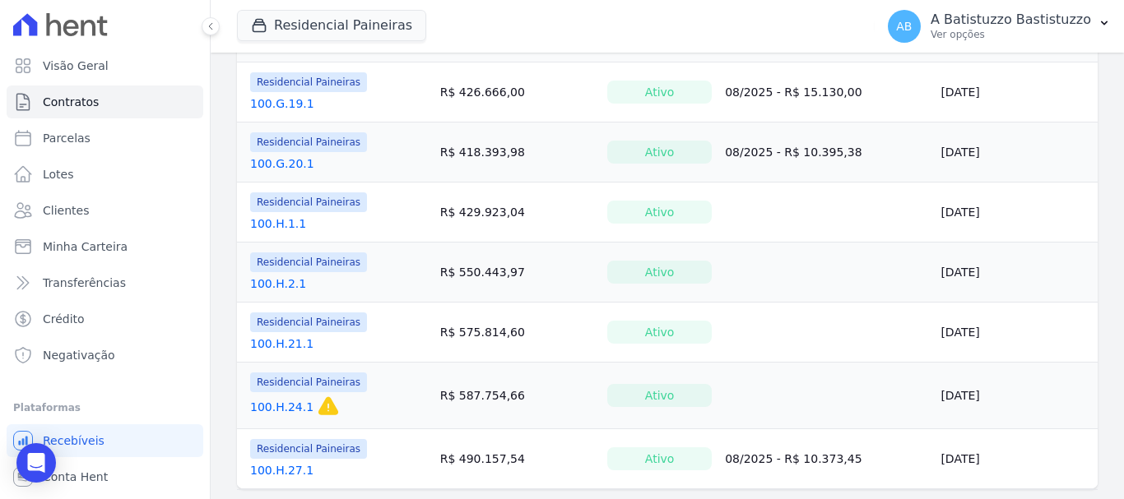
scroll to position [1378, 0]
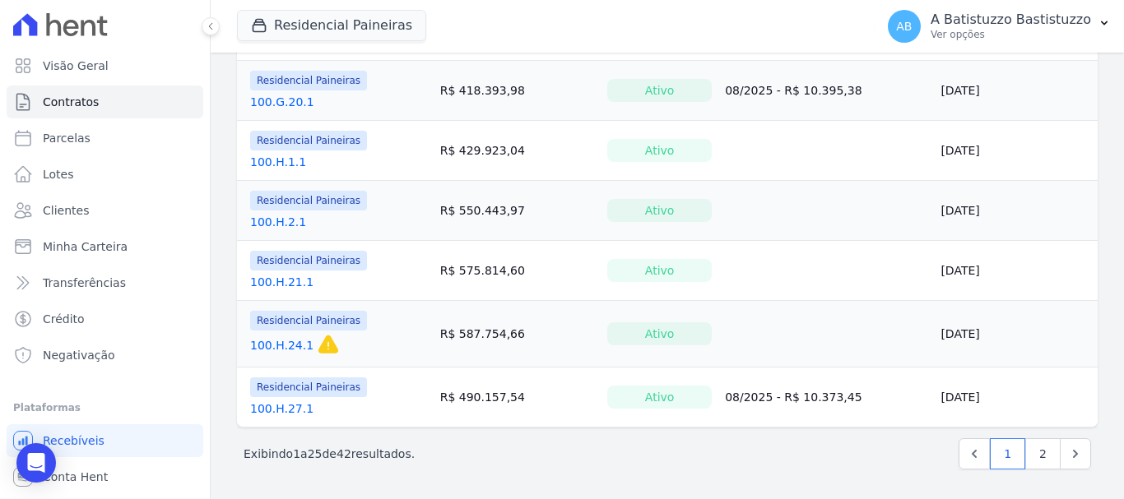
click at [278, 410] on link "100.H.27.1" at bounding box center [281, 409] width 63 height 16
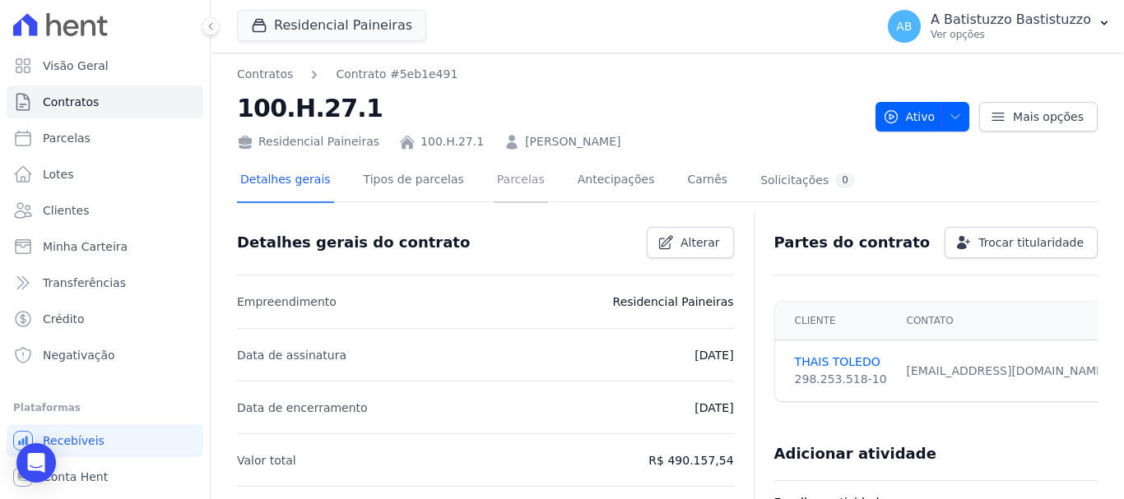
click at [507, 181] on link "Parcelas" at bounding box center [521, 182] width 54 height 44
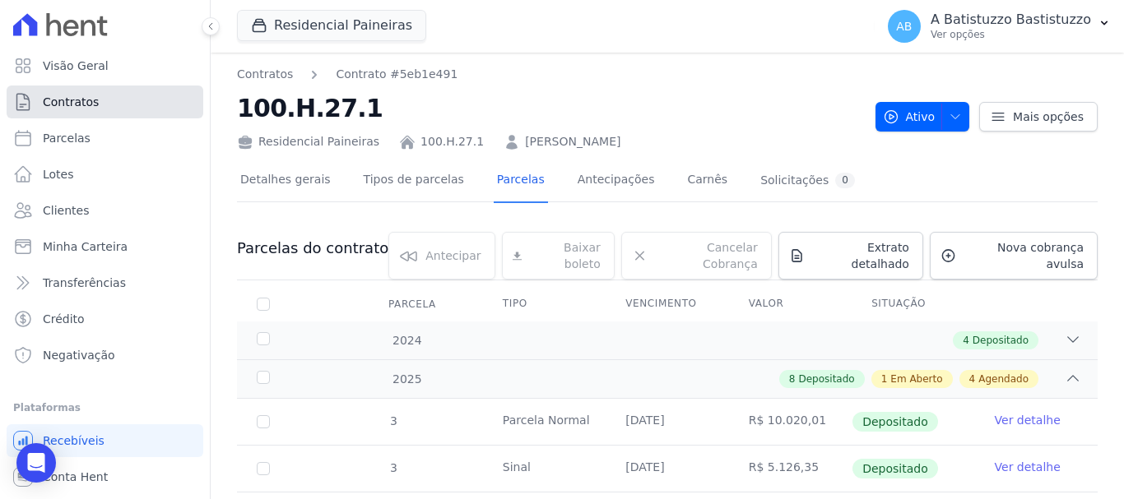
click at [75, 100] on span "Contratos" at bounding box center [71, 102] width 56 height 16
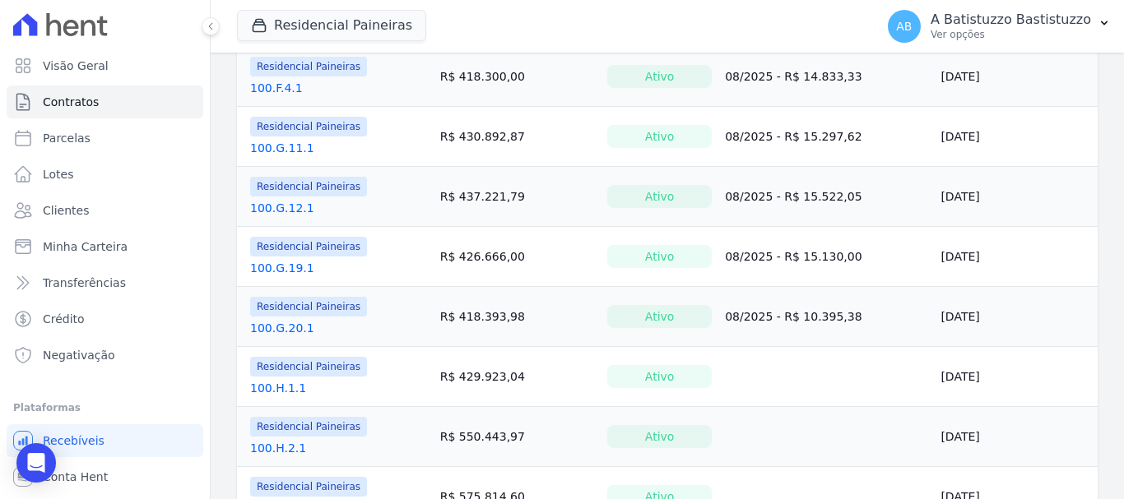
scroll to position [1378, 0]
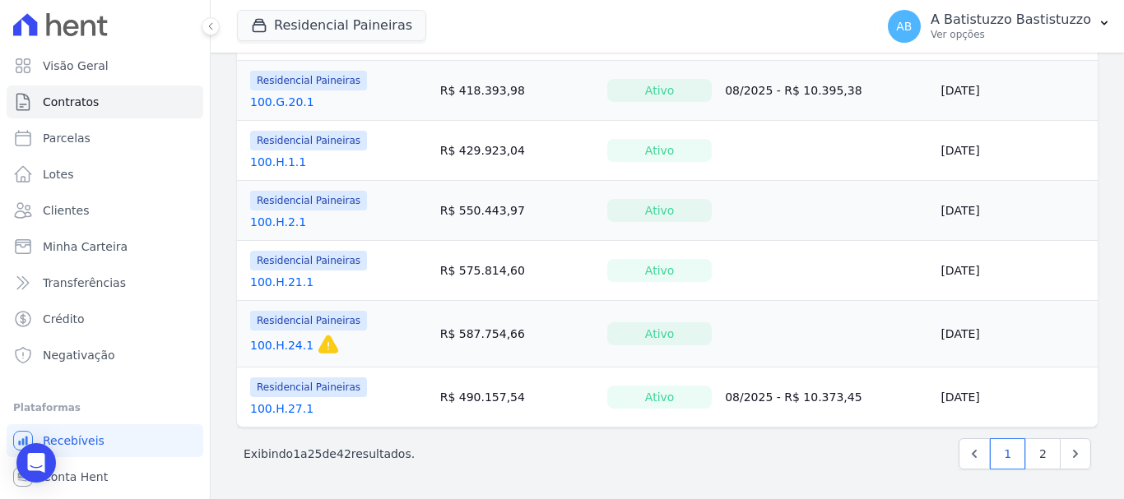
click at [277, 345] on link "100.H.24.1" at bounding box center [281, 345] width 63 height 16
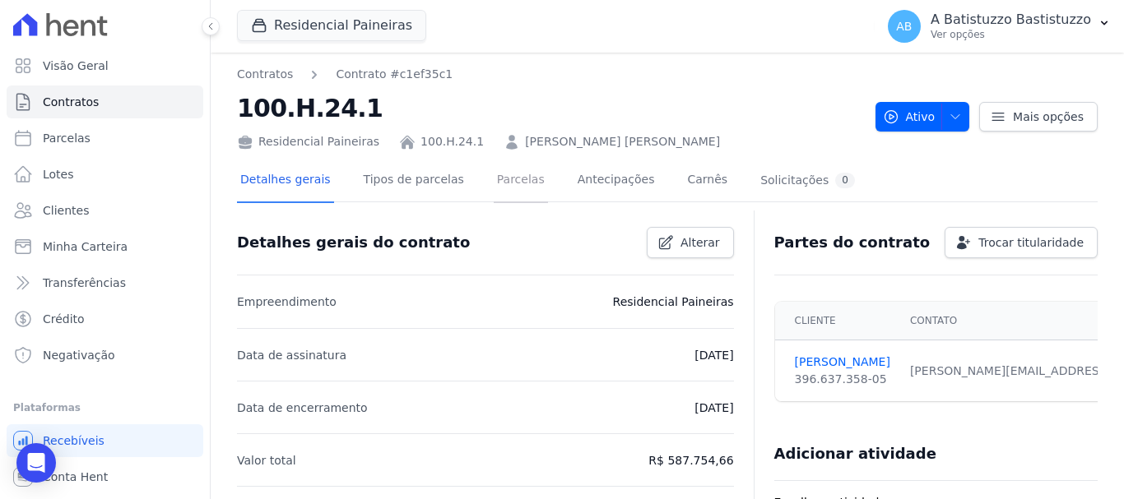
click at [507, 183] on link "Parcelas" at bounding box center [521, 182] width 54 height 44
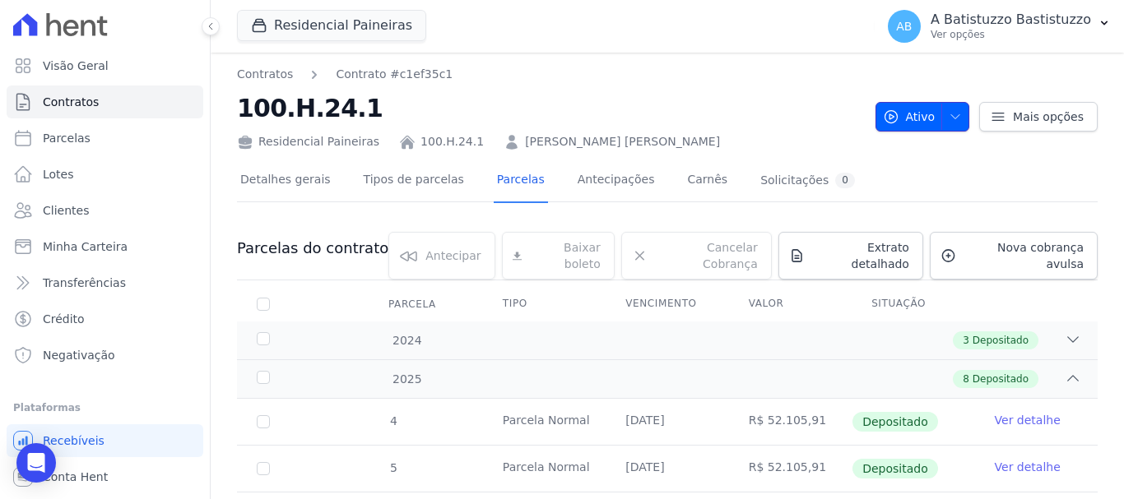
click at [913, 109] on span "Ativo" at bounding box center [909, 117] width 53 height 30
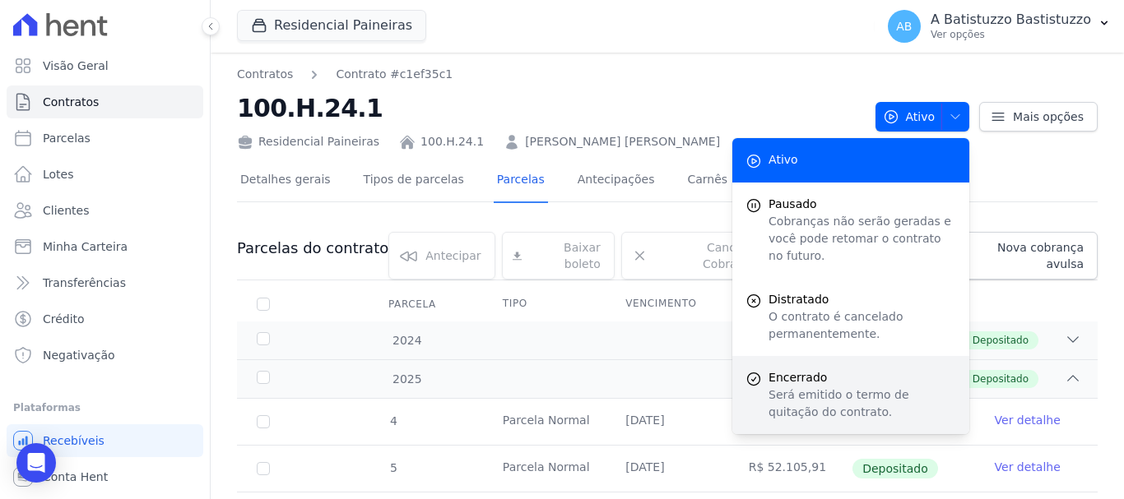
click at [778, 369] on span "Encerrado" at bounding box center [863, 377] width 188 height 17
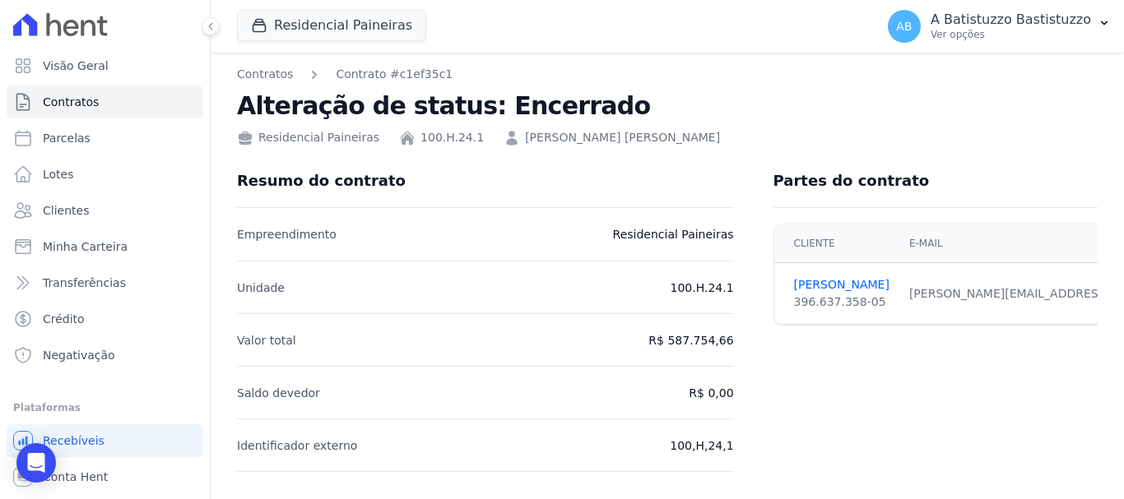
scroll to position [279, 0]
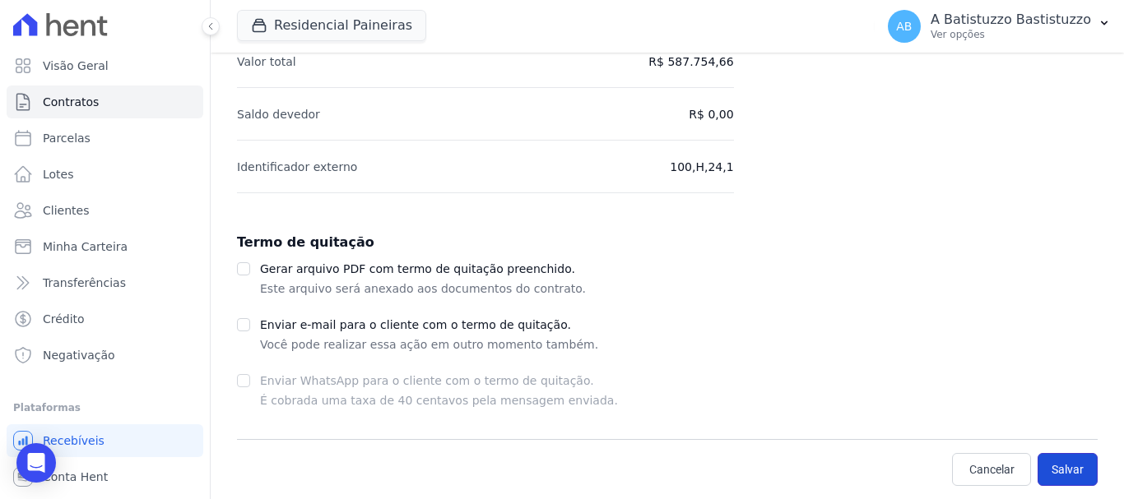
click at [1054, 468] on button "Salvar" at bounding box center [1068, 469] width 60 height 33
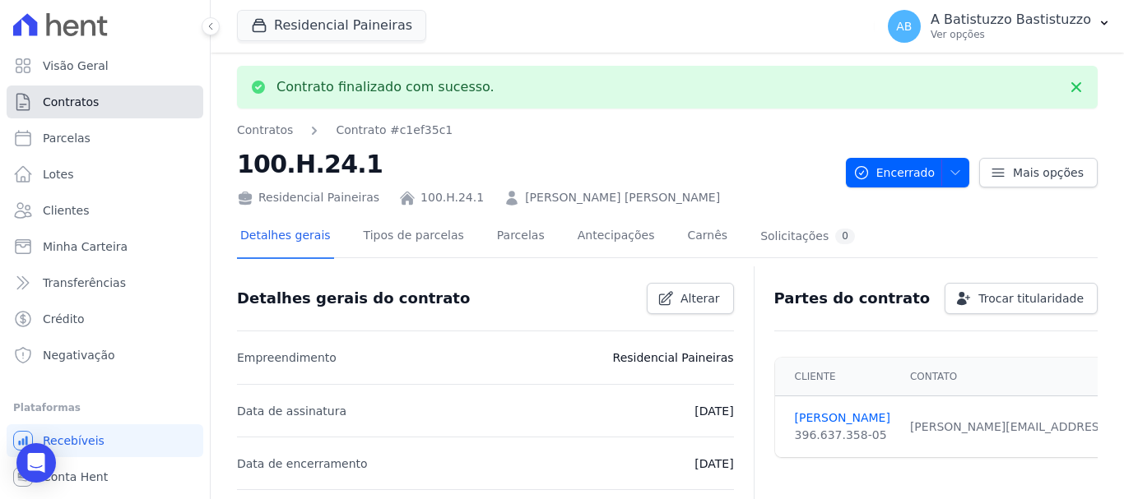
click at [70, 100] on span "Contratos" at bounding box center [71, 102] width 56 height 16
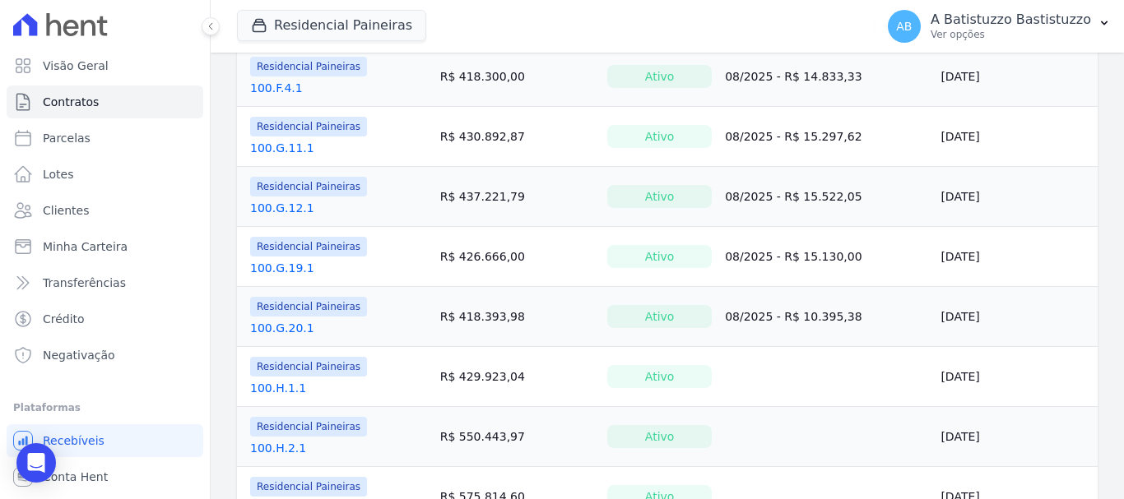
scroll to position [1372, 0]
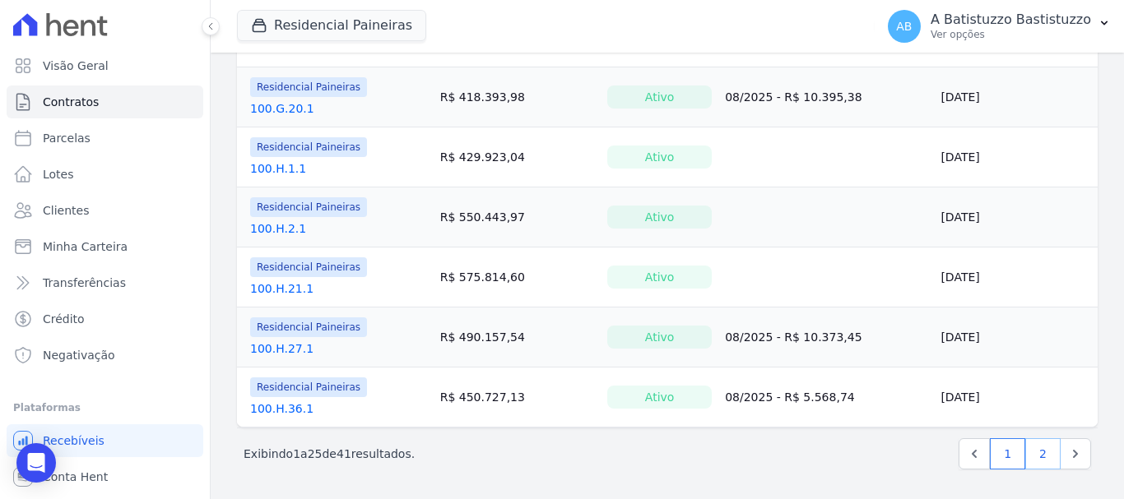
click at [1029, 453] on link "2" at bounding box center [1042, 454] width 35 height 31
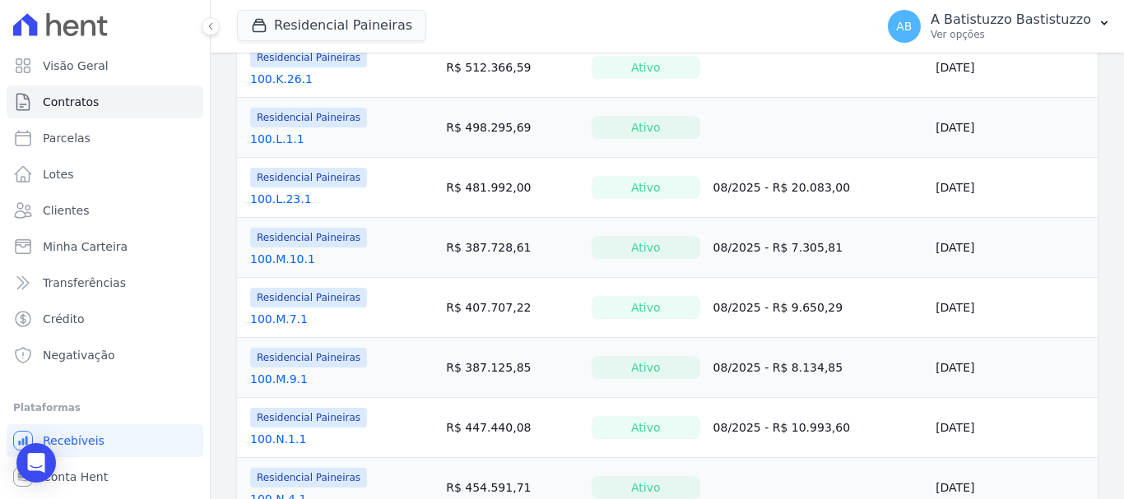
scroll to position [831, 0]
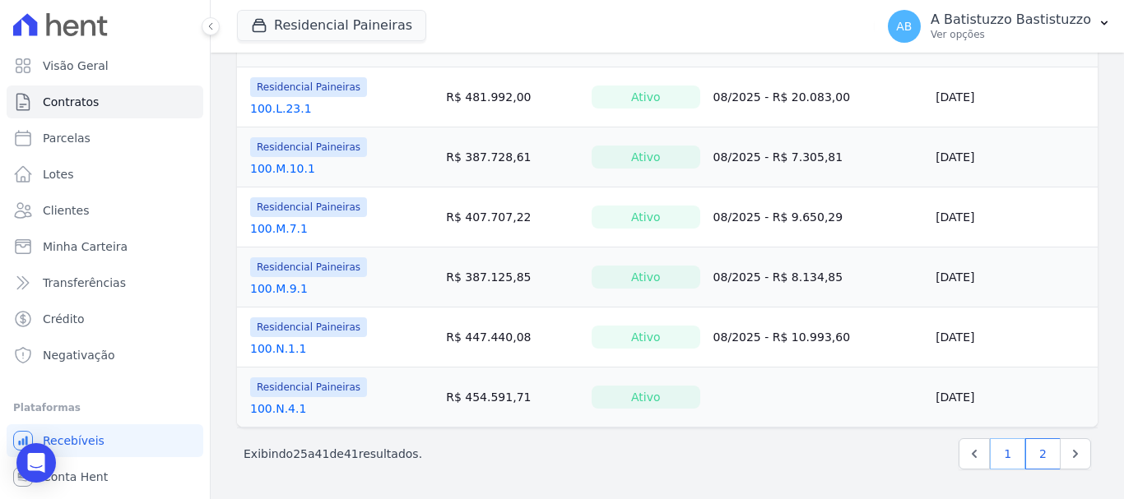
click at [996, 451] on link "1" at bounding box center [1007, 454] width 35 height 31
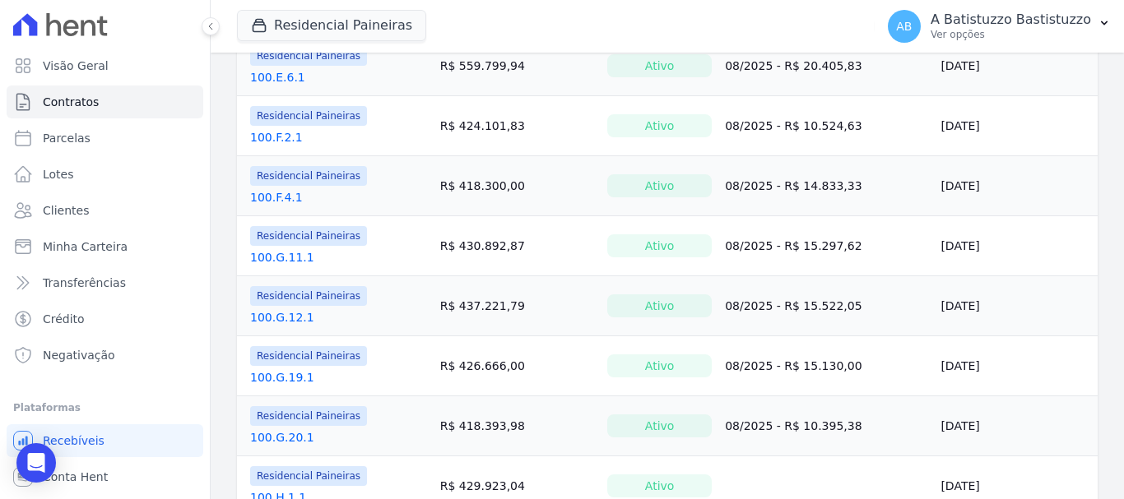
scroll to position [302, 0]
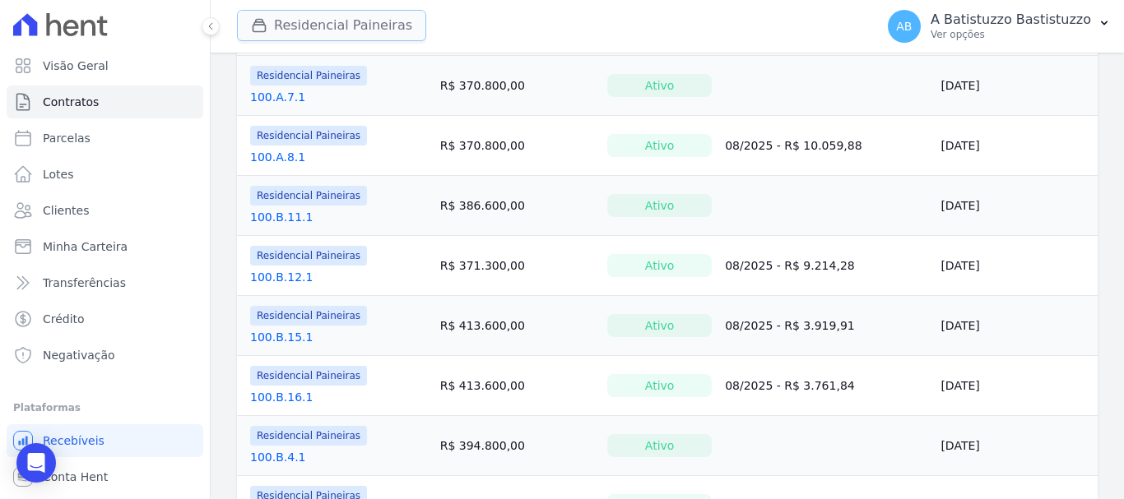
click at [320, 22] on button "Residencial Paineiras" at bounding box center [331, 25] width 189 height 31
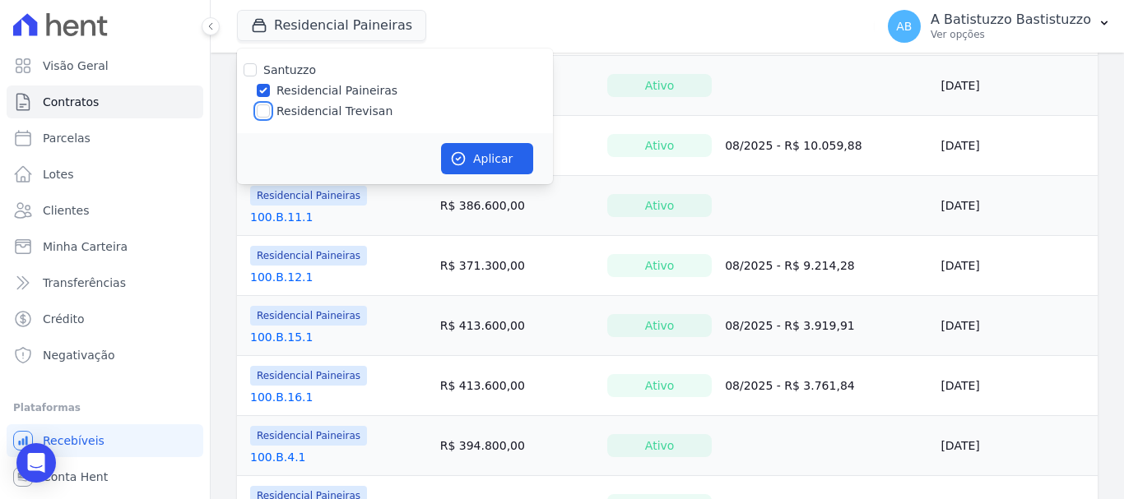
click at [267, 116] on input "Residencial Trevisan" at bounding box center [263, 111] width 13 height 13
checkbox input "true"
click at [261, 87] on input "Residencial Paineiras" at bounding box center [263, 90] width 13 height 13
checkbox input "false"
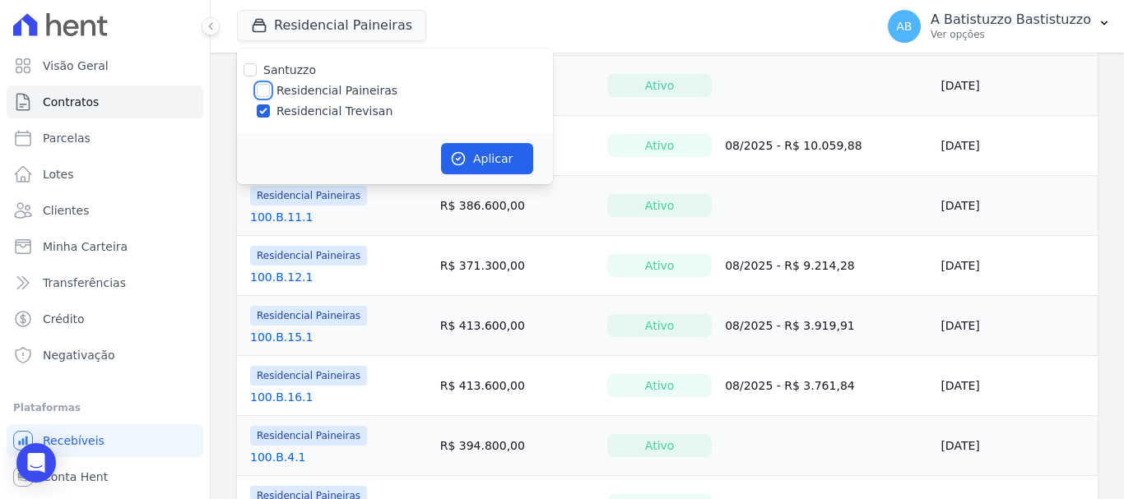
checkbox input "false"
click at [499, 160] on button "Aplicar" at bounding box center [487, 158] width 92 height 31
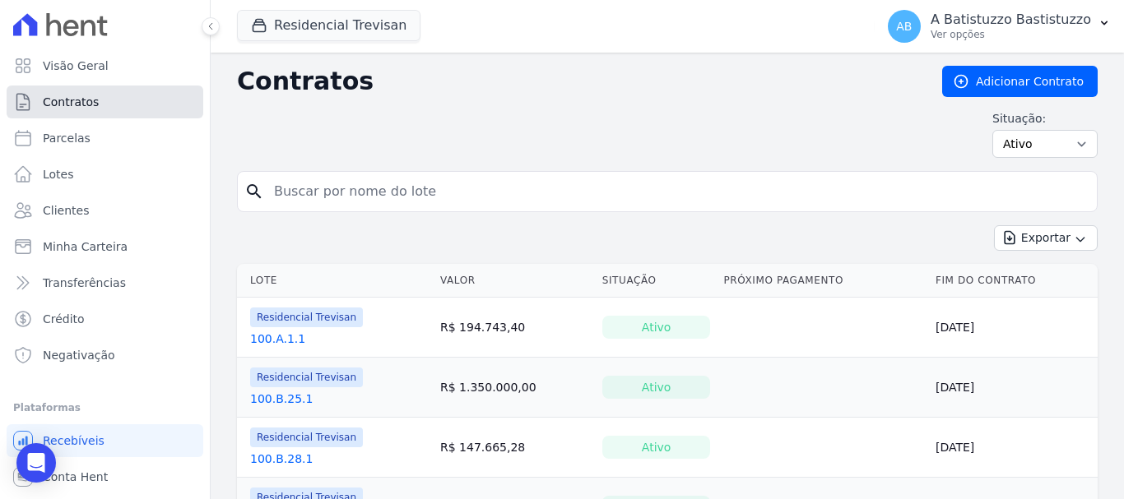
click at [98, 107] on link "Contratos" at bounding box center [105, 102] width 197 height 33
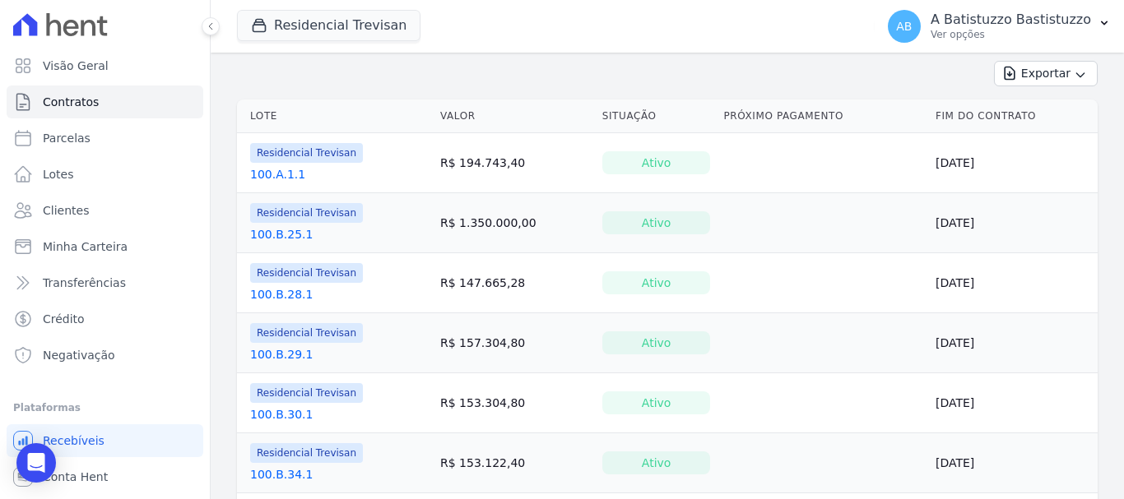
scroll to position [329, 0]
